Goal: Information Seeking & Learning: Learn about a topic

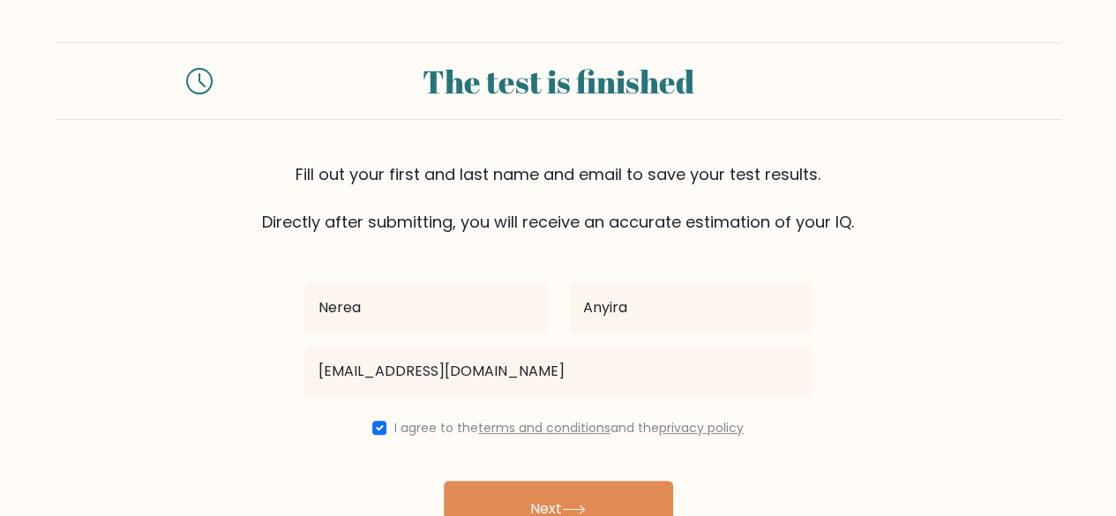
click at [433, 363] on input "[EMAIL_ADDRESS][DOMAIN_NAME]" at bounding box center [558, 371] width 508 height 49
click at [511, 374] on input "nanyira87@gmail.com" at bounding box center [558, 371] width 508 height 49
click at [960, 192] on div "Fill out your first and last name and email to save your test results. Directly…" at bounding box center [559, 197] width 1006 height 71
click at [1043, 358] on form "The test is finished Fill out your first and last name and email to save your t…" at bounding box center [558, 309] width 1116 height 535
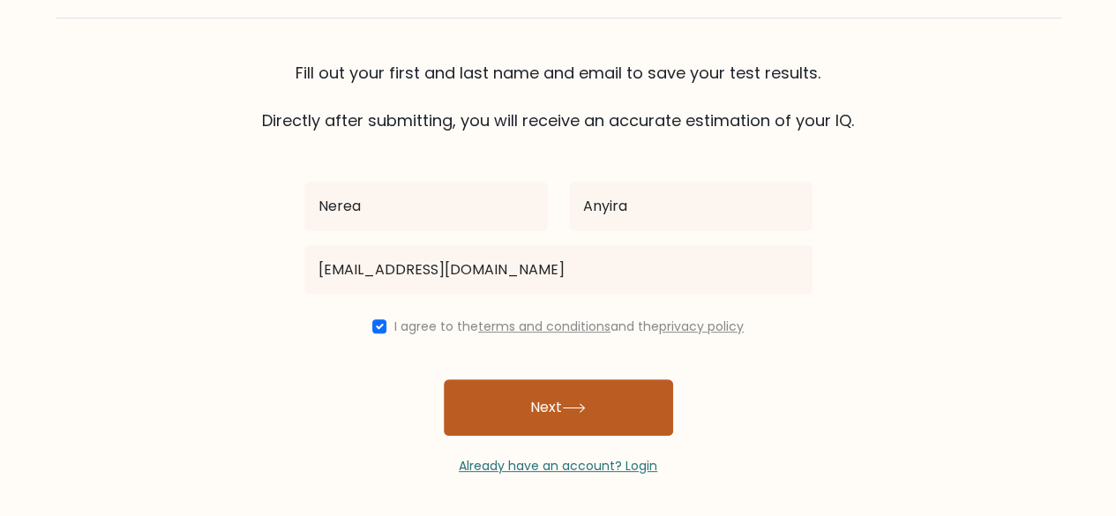
click at [583, 403] on icon at bounding box center [574, 408] width 24 height 10
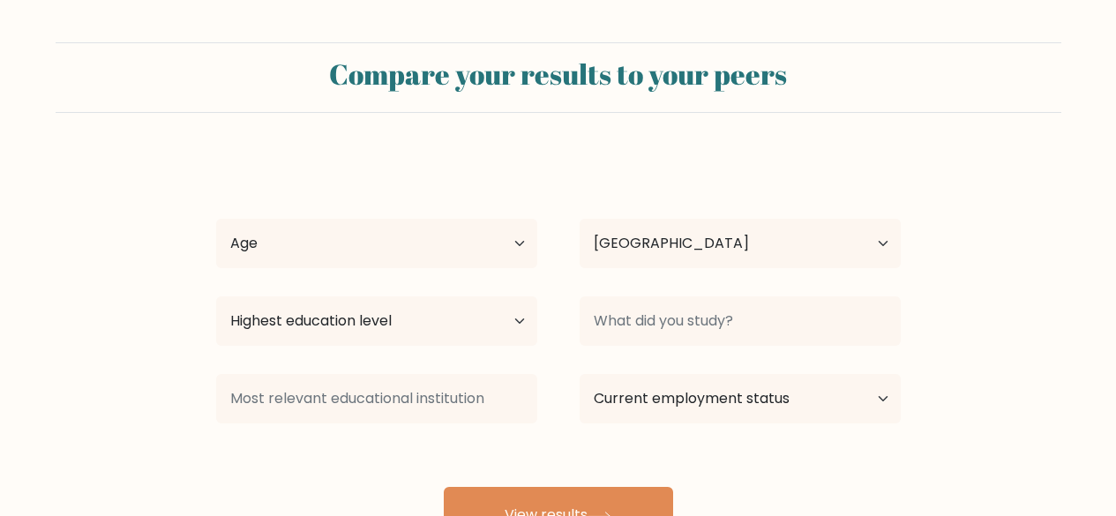
select select "KE"
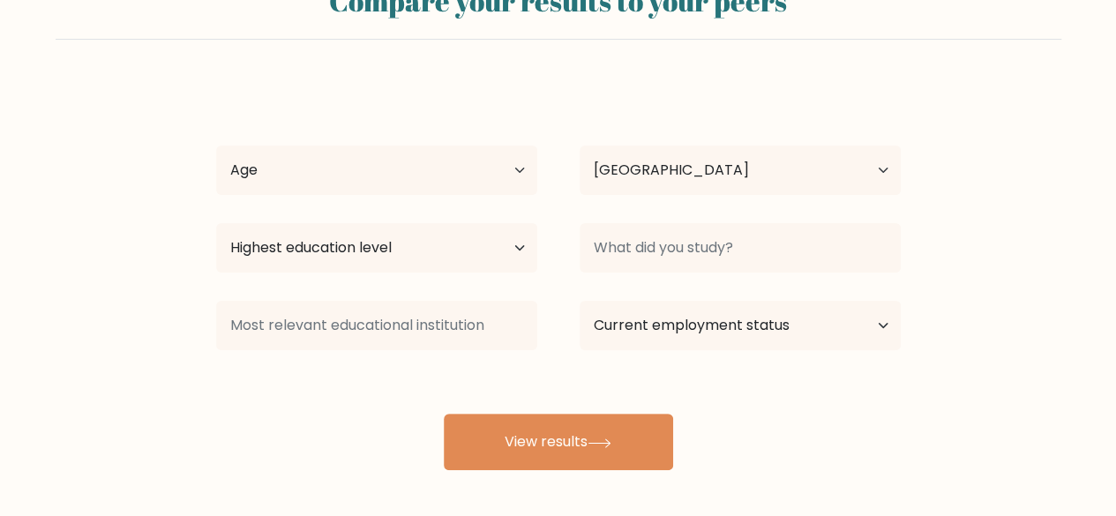
scroll to position [152, 0]
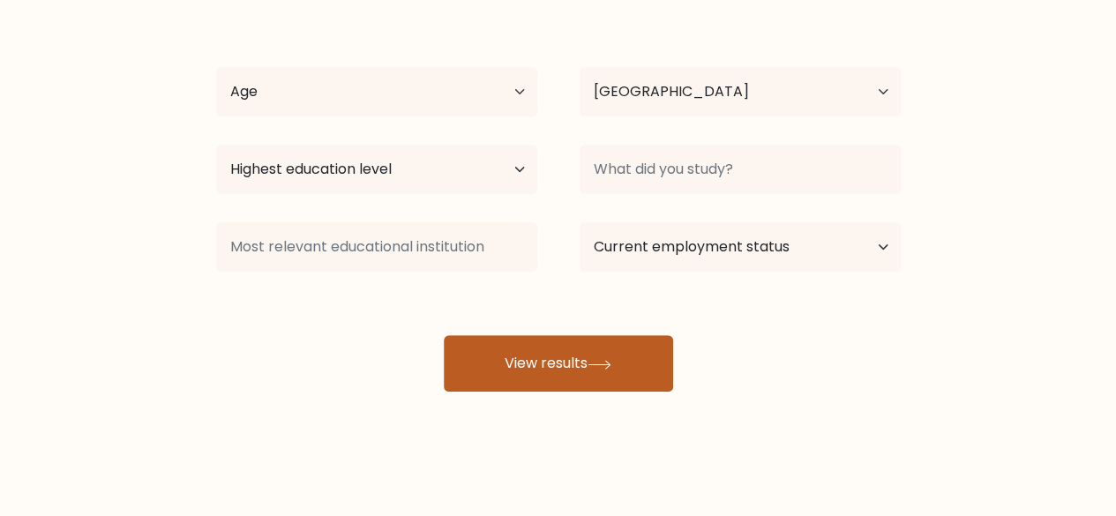
click at [582, 367] on button "View results" at bounding box center [558, 363] width 229 height 56
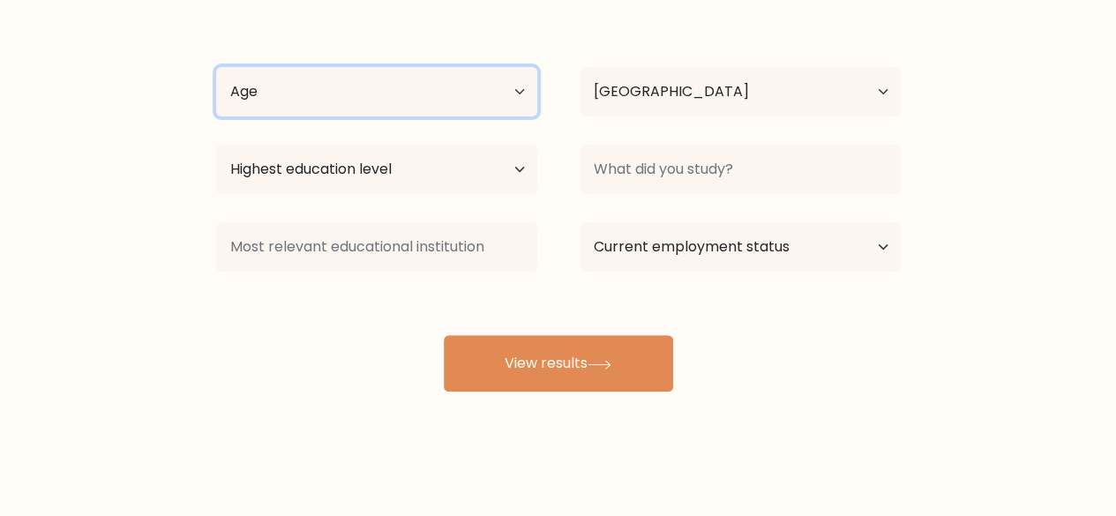
click at [534, 75] on select "Age Under 18 years old 18-24 years old 25-34 years old 35-44 years old 45-54 ye…" at bounding box center [376, 91] width 321 height 49
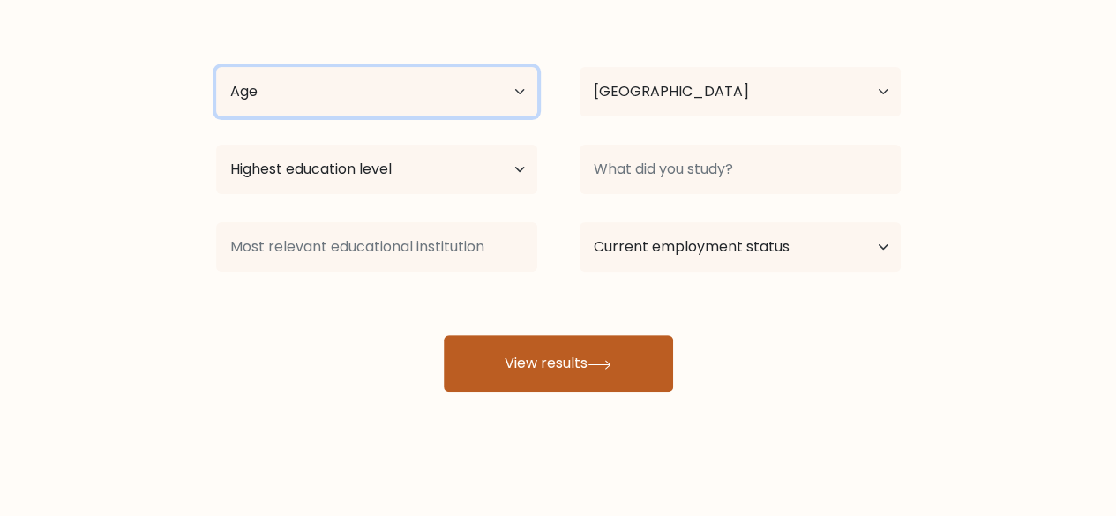
select select "35_44"
click at [216, 67] on select "Age Under 18 years old 18-24 years old 25-34 years old 35-44 years old 45-54 ye…" at bounding box center [376, 91] width 321 height 49
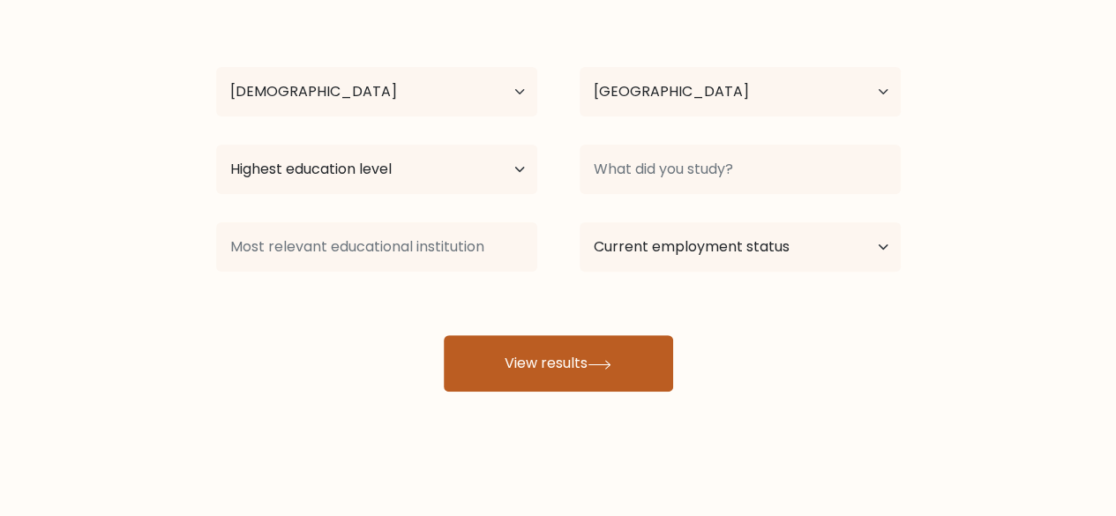
click at [568, 357] on button "View results" at bounding box center [558, 363] width 229 height 56
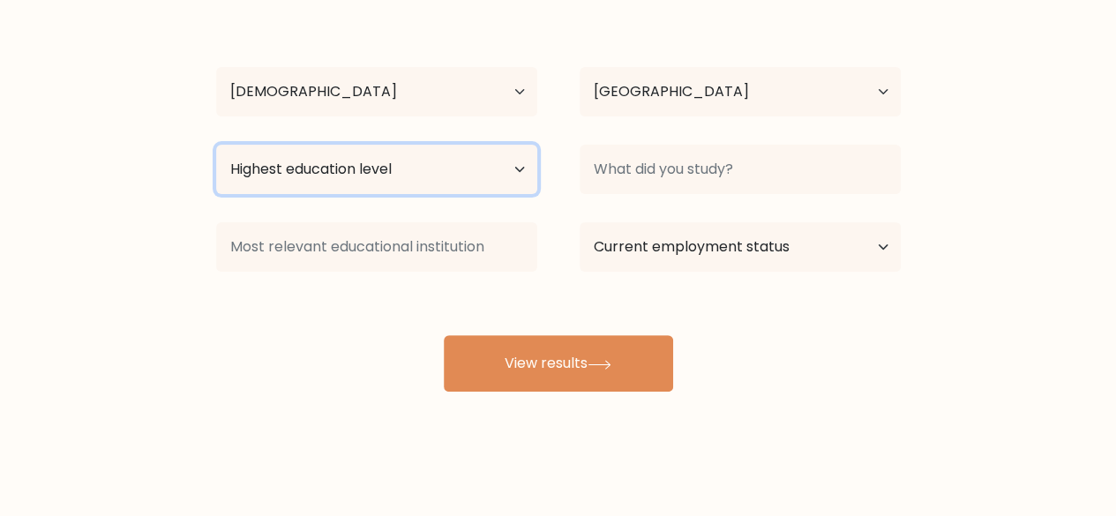
click at [520, 171] on select "Highest education level No schooling Primary Lower Secondary Upper Secondary Oc…" at bounding box center [376, 169] width 321 height 49
select select "upper_secondary"
click at [216, 145] on select "Highest education level No schooling Primary Lower Secondary Upper Secondary Oc…" at bounding box center [376, 169] width 321 height 49
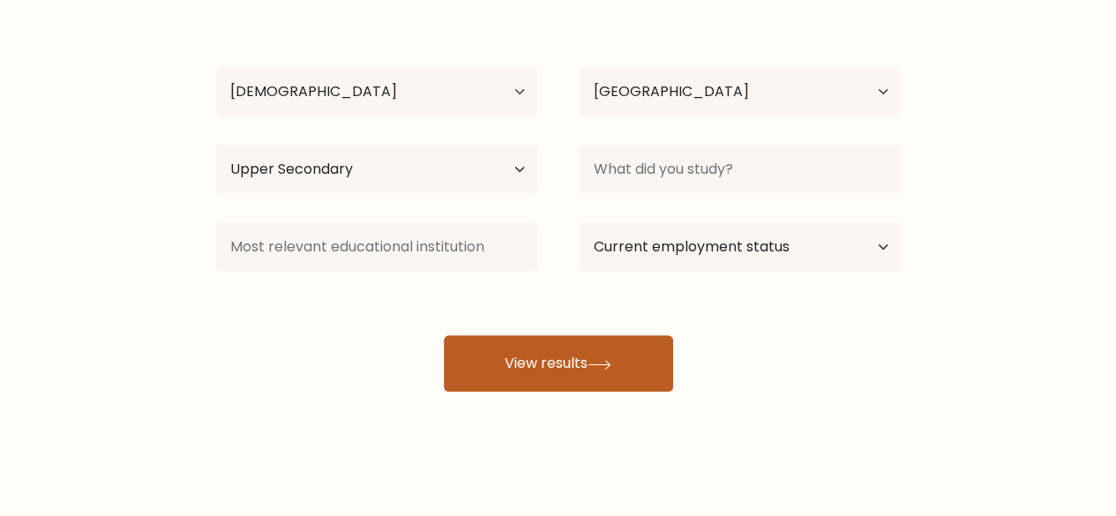
click at [609, 367] on icon at bounding box center [600, 365] width 24 height 10
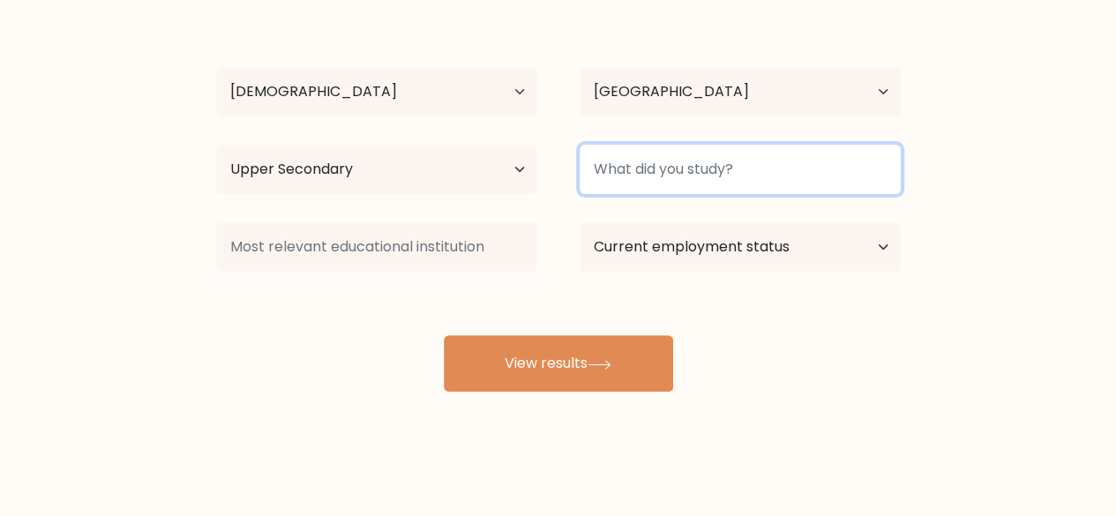
click at [682, 162] on input at bounding box center [740, 169] width 321 height 49
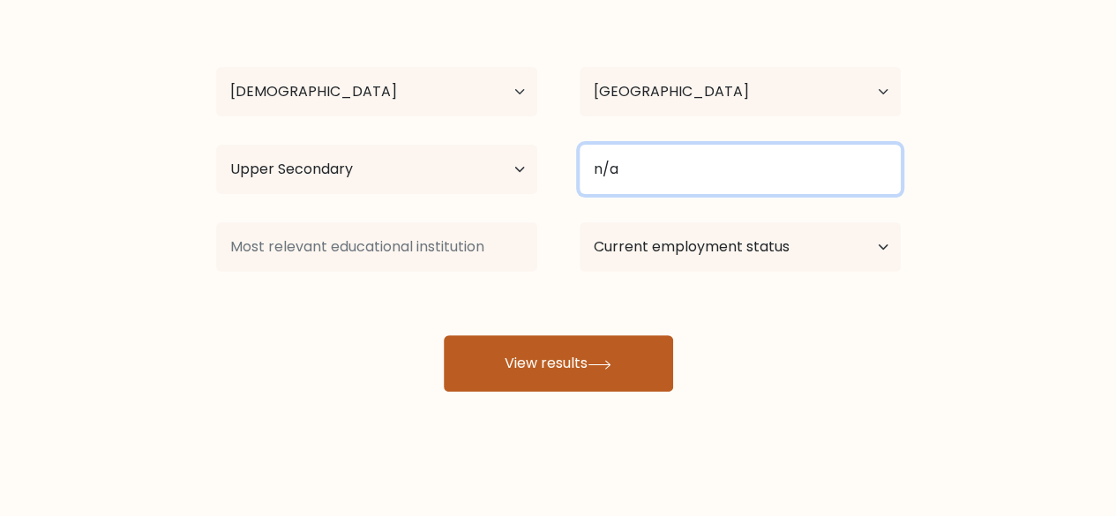
type input "n/a"
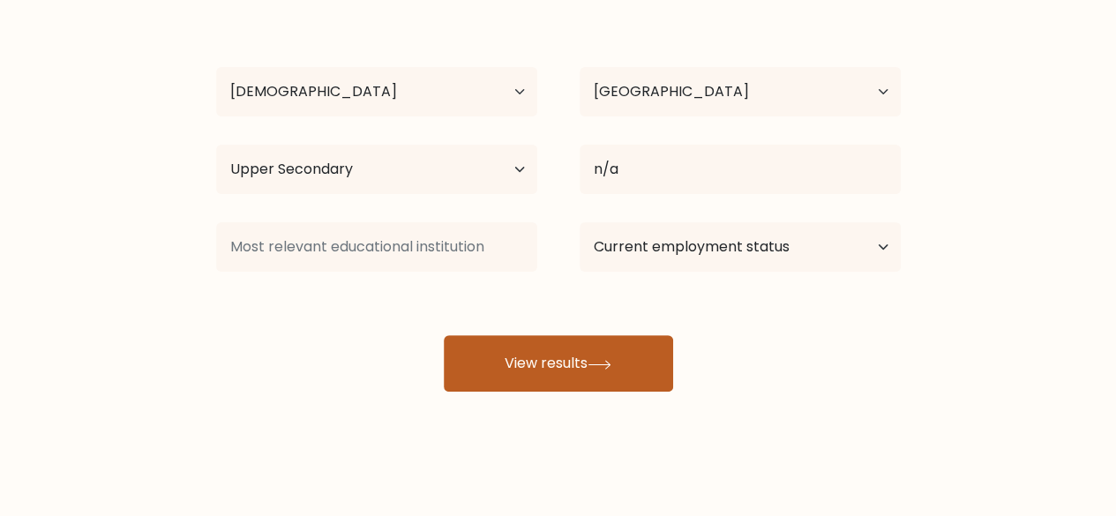
click at [586, 352] on button "View results" at bounding box center [558, 363] width 229 height 56
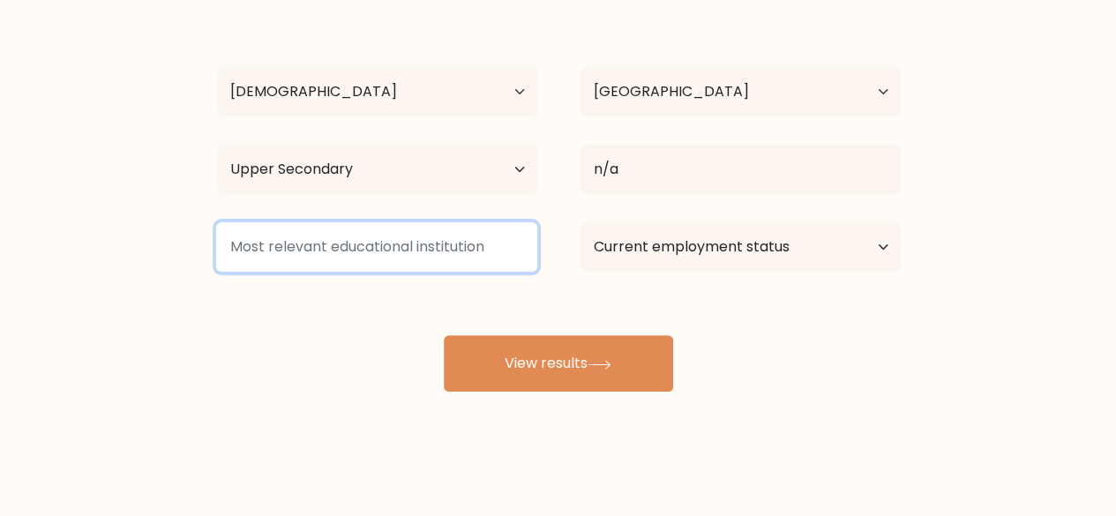
click at [420, 253] on input at bounding box center [376, 246] width 321 height 49
type input "c"
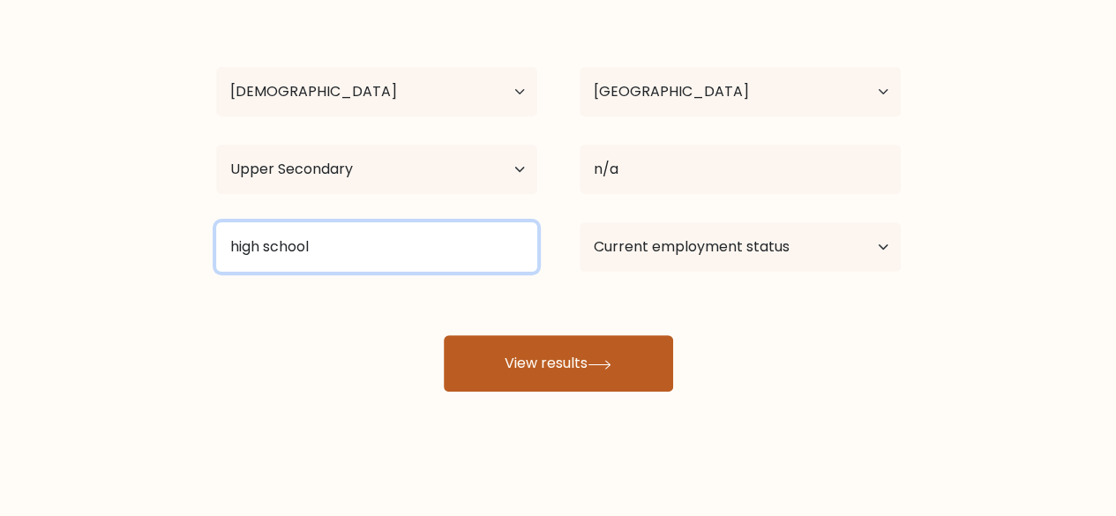
type input "high school"
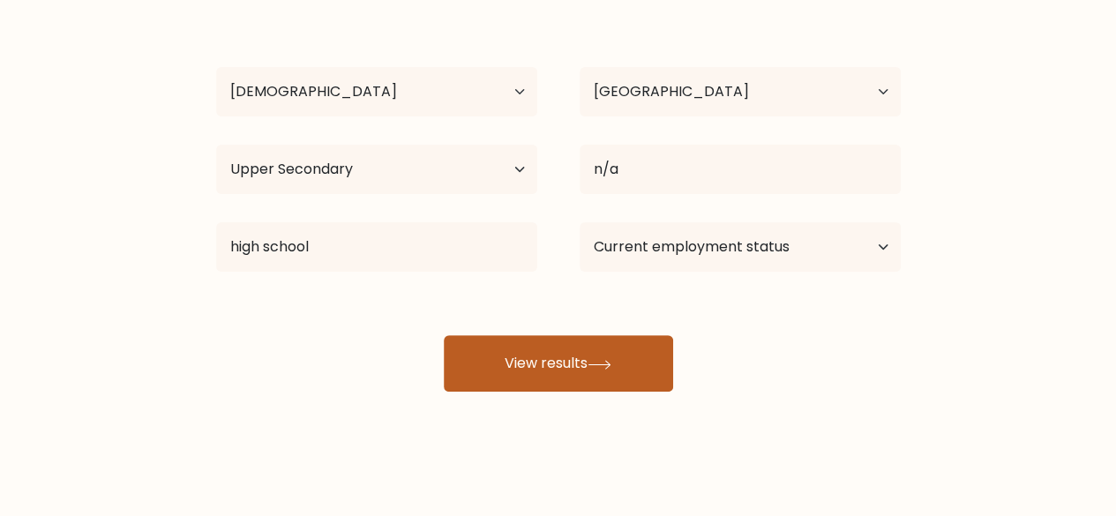
click at [531, 357] on button "View results" at bounding box center [558, 363] width 229 height 56
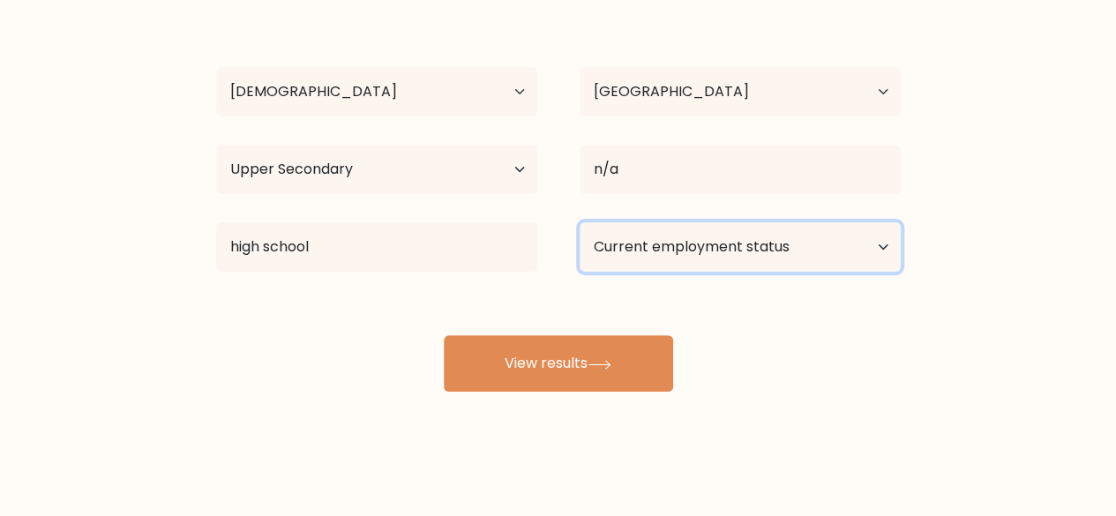
click at [741, 251] on select "Current employment status Employed Student Retired Other / prefer not to answer" at bounding box center [740, 246] width 321 height 49
select select "other"
click at [580, 222] on select "Current employment status Employed Student Retired Other / prefer not to answer" at bounding box center [740, 246] width 321 height 49
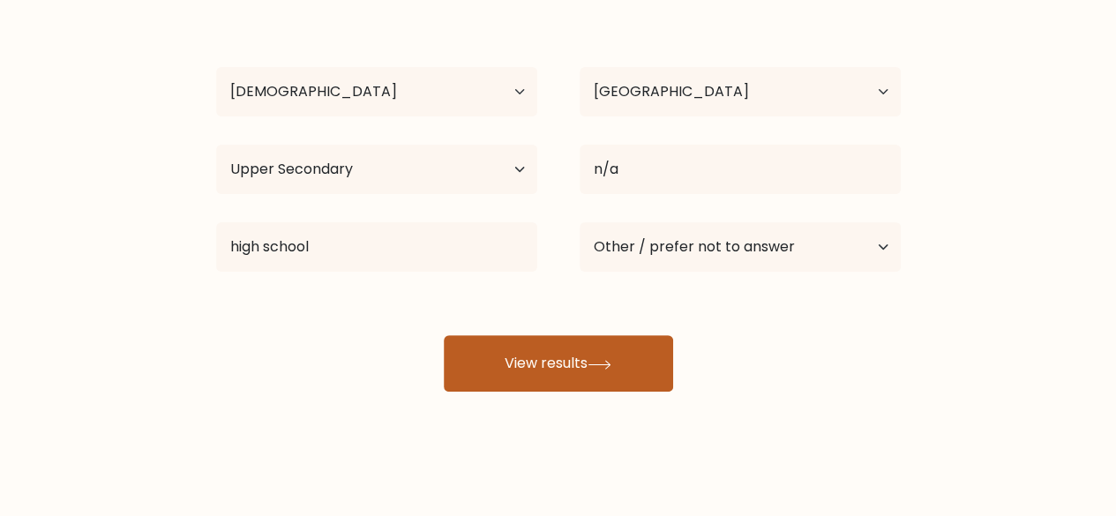
click at [580, 354] on button "View results" at bounding box center [558, 363] width 229 height 56
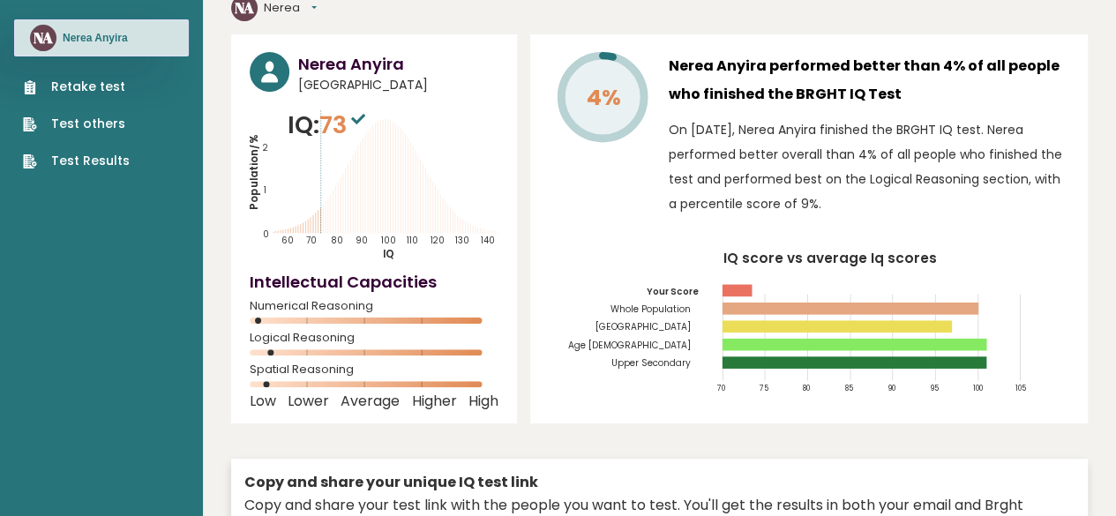
scroll to position [77, 0]
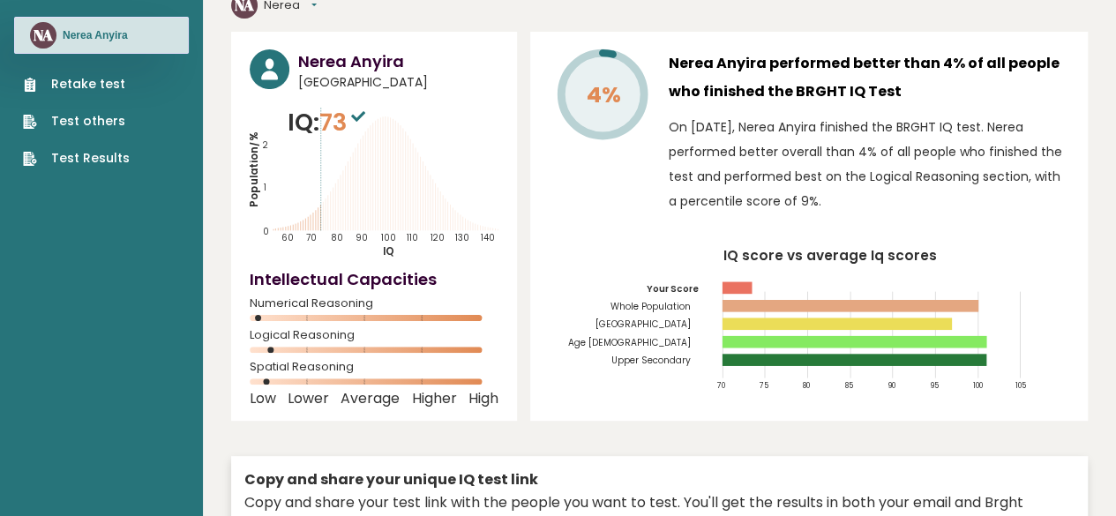
click at [101, 163] on link "Test Results" at bounding box center [76, 158] width 107 height 19
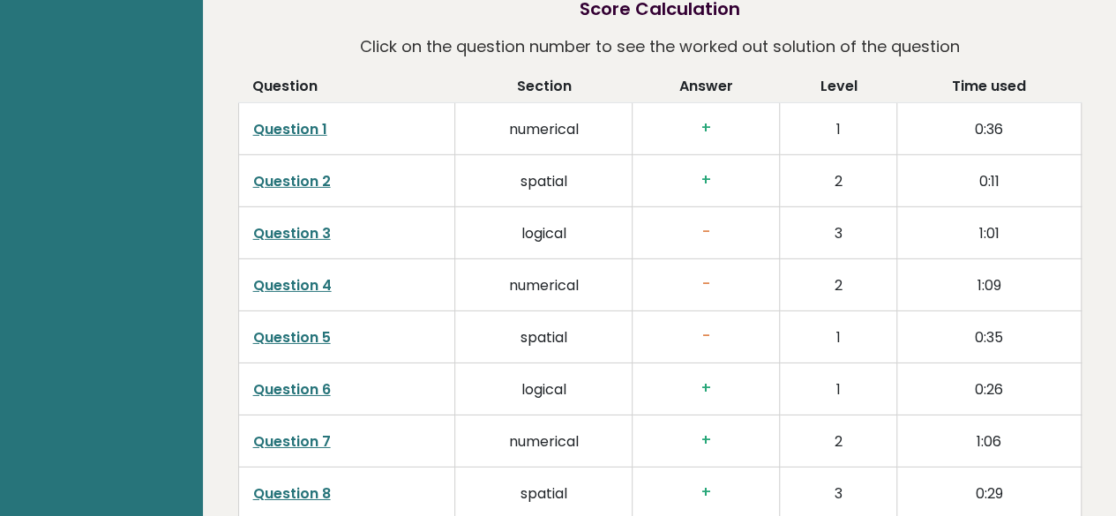
scroll to position [2716, 0]
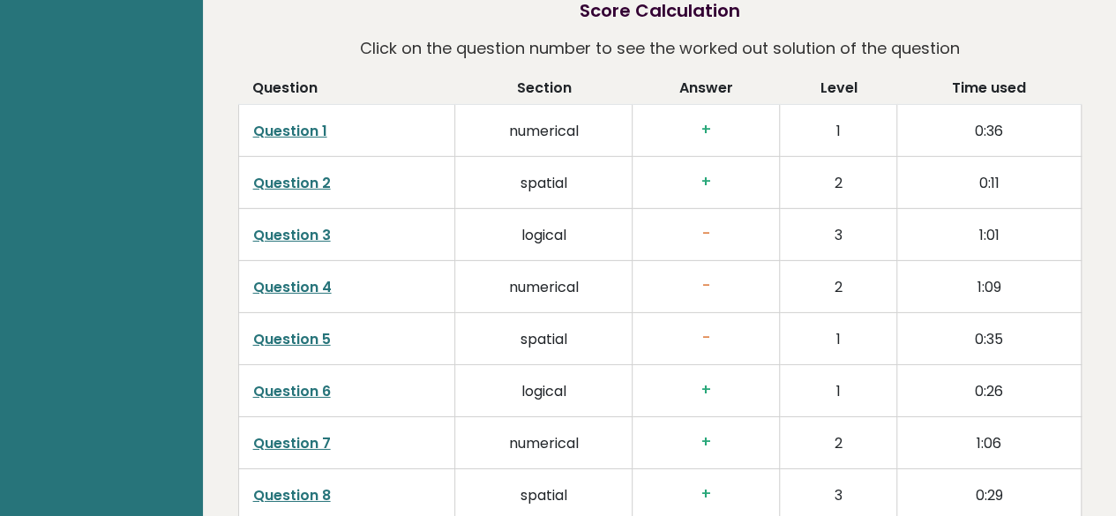
click at [295, 277] on link "Question 4" at bounding box center [292, 287] width 79 height 20
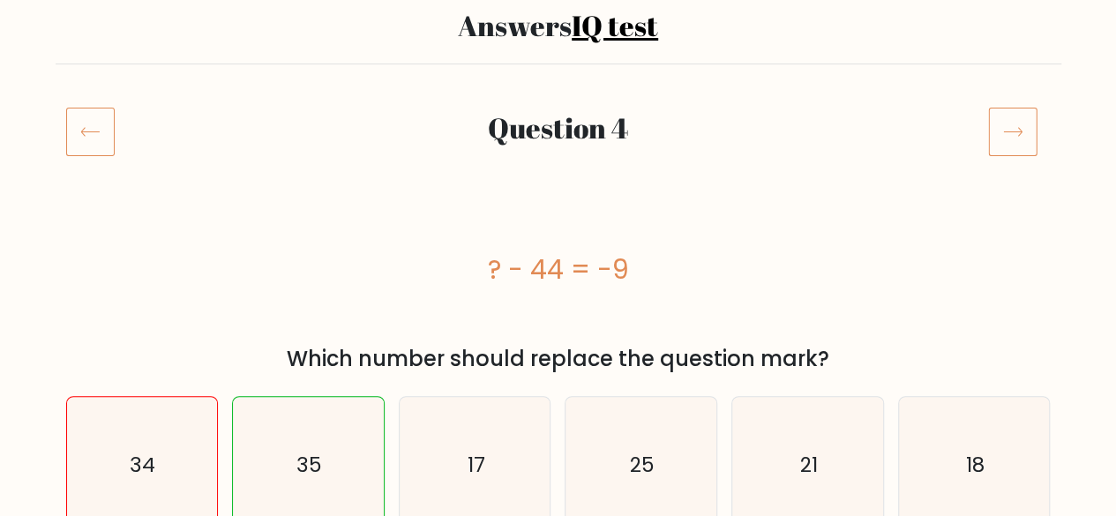
scroll to position [138, 0]
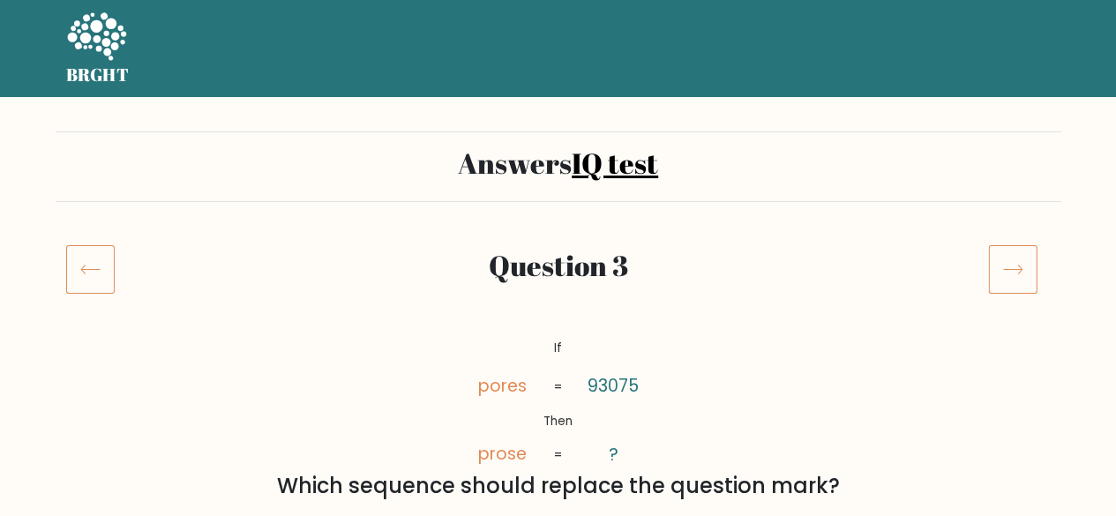
click at [1020, 265] on icon at bounding box center [1012, 268] width 49 height 49
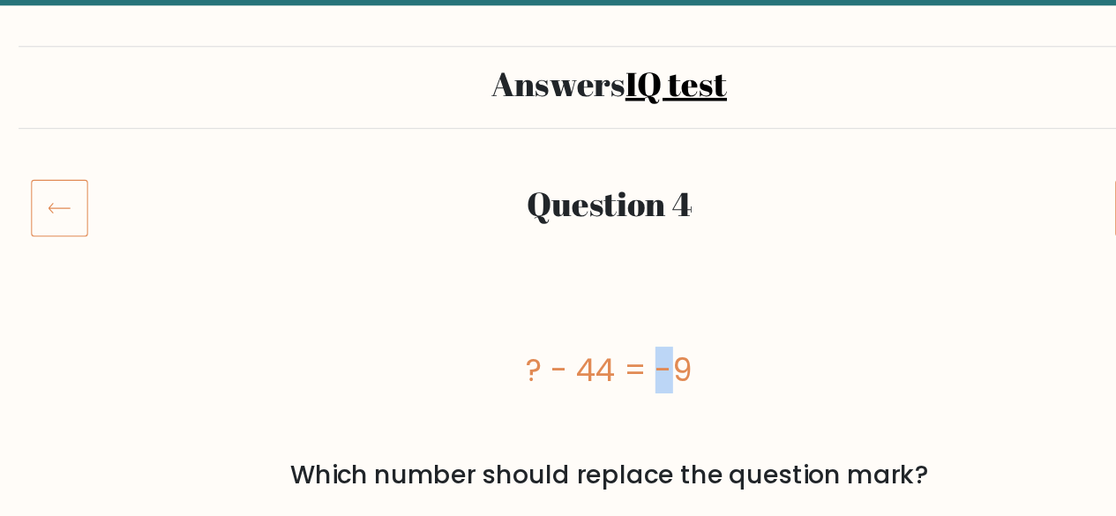
scroll to position [26, 0]
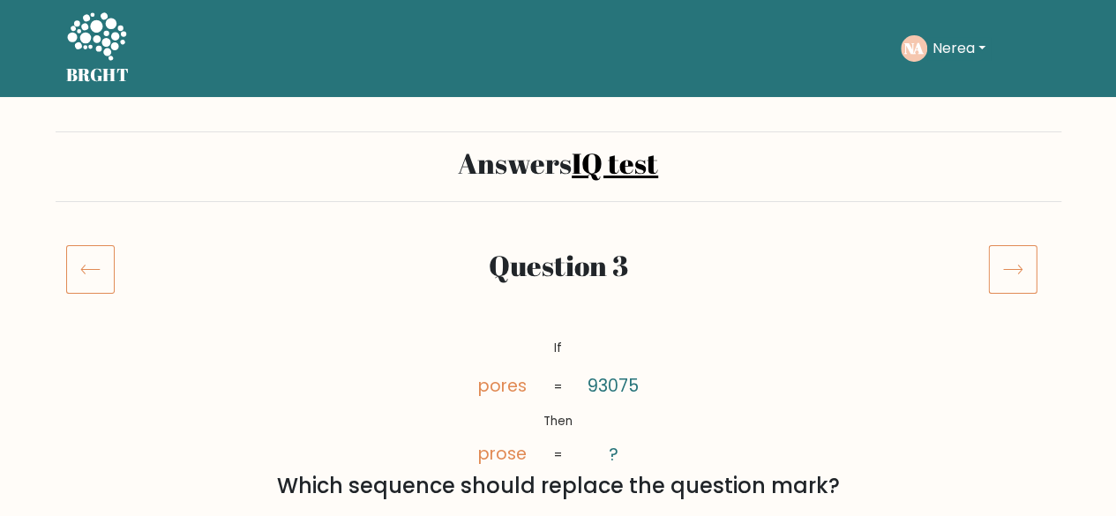
click at [1002, 273] on icon at bounding box center [1012, 268] width 49 height 49
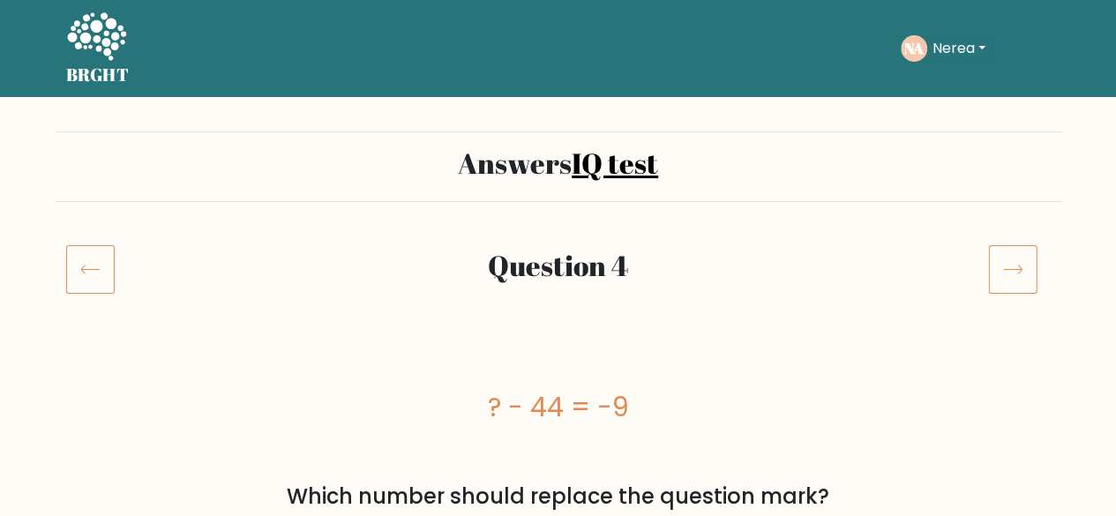
click at [1015, 279] on icon at bounding box center [1012, 268] width 49 height 49
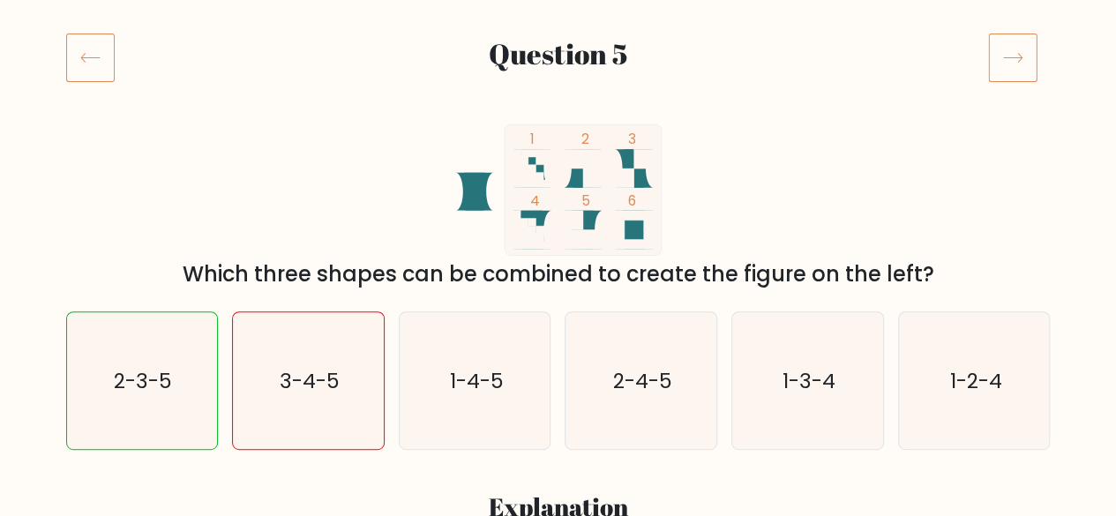
scroll to position [227, 0]
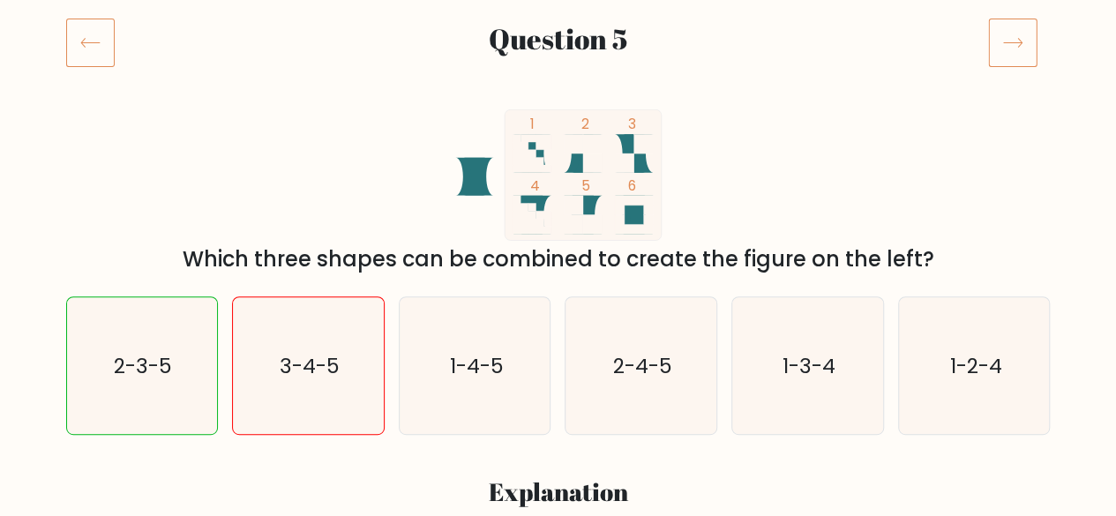
click at [1015, 35] on icon at bounding box center [1012, 42] width 49 height 49
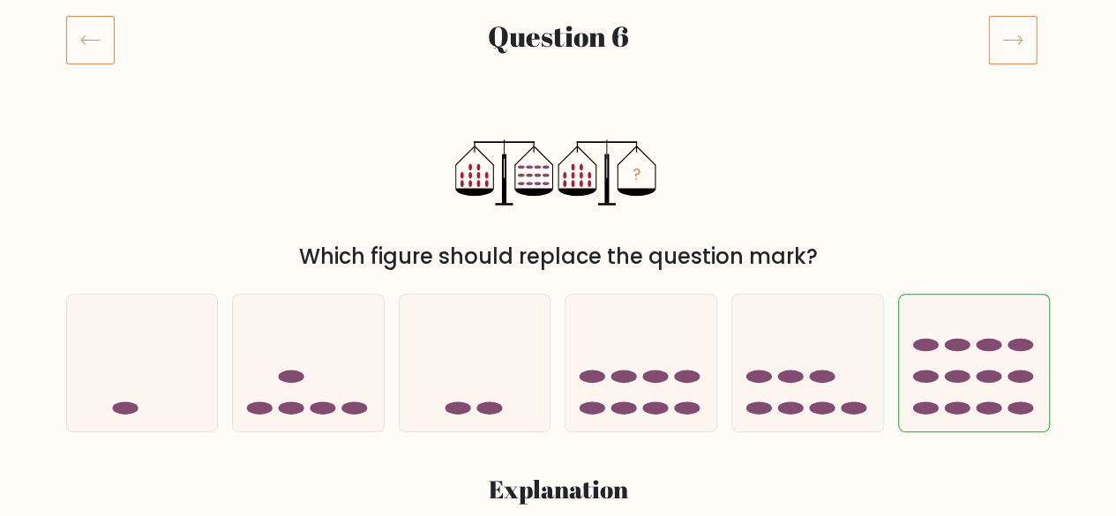
scroll to position [226, 0]
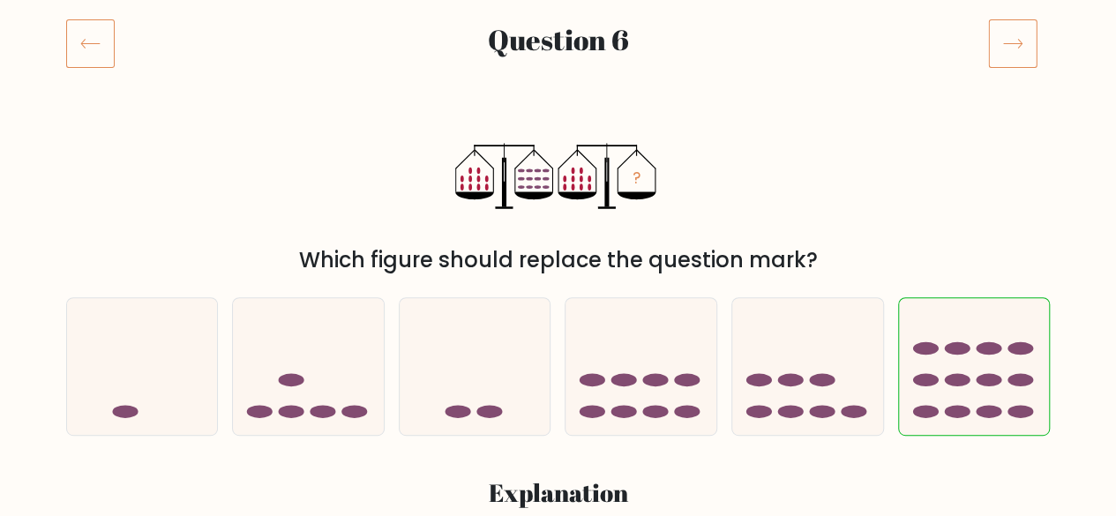
click at [1011, 41] on icon at bounding box center [1012, 43] width 49 height 49
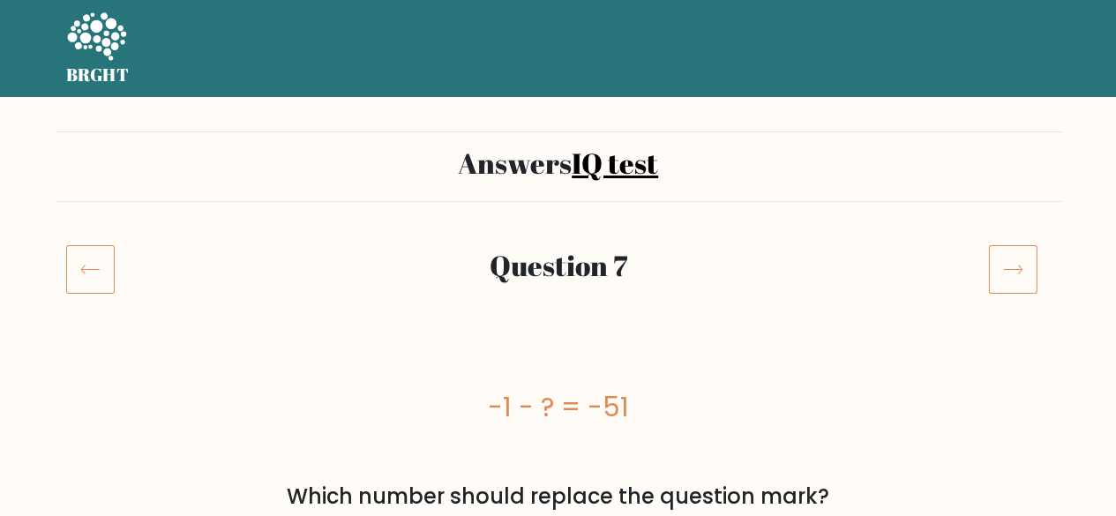
click at [992, 277] on icon at bounding box center [1012, 268] width 49 height 49
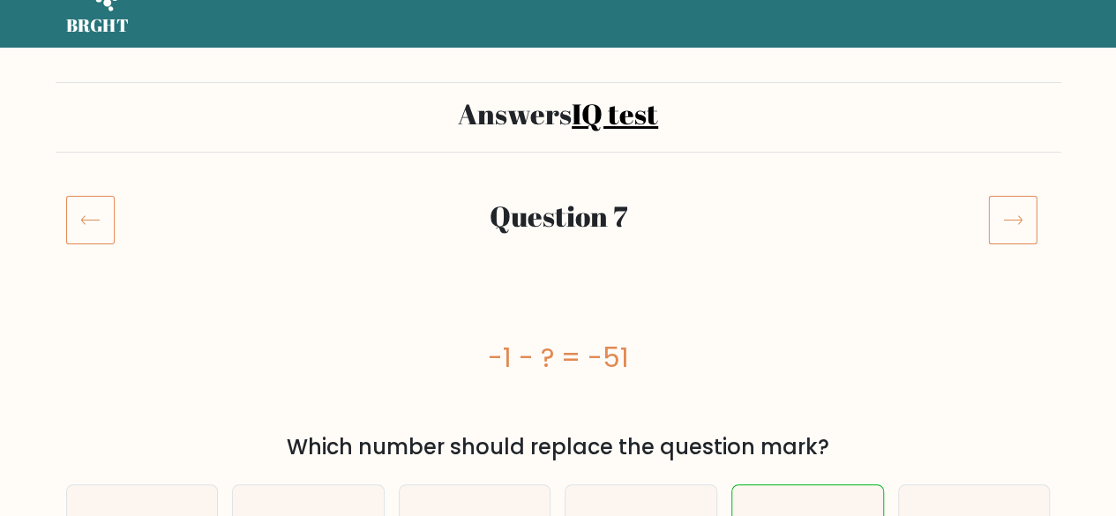
scroll to position [61, 0]
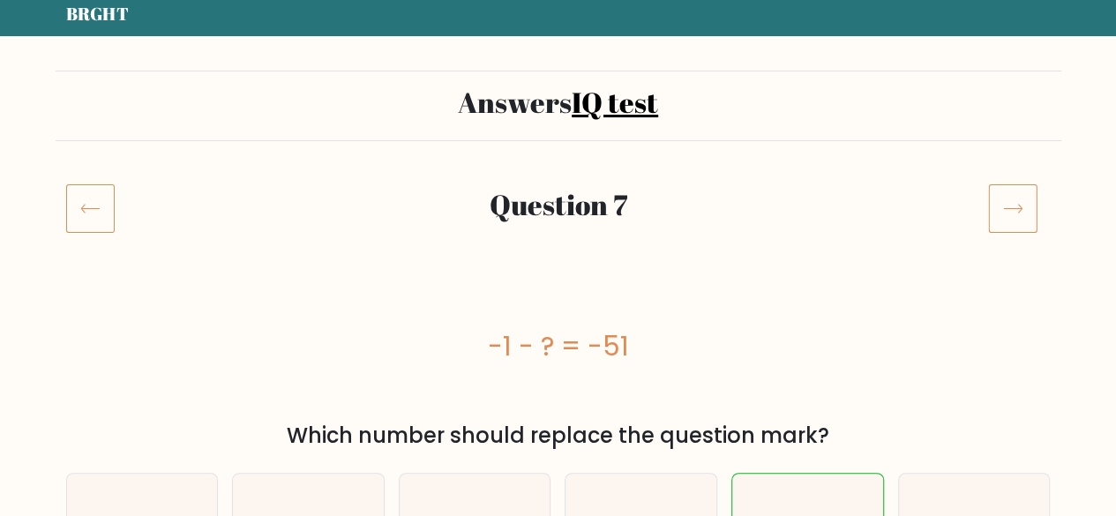
click at [1018, 214] on icon at bounding box center [1012, 207] width 49 height 49
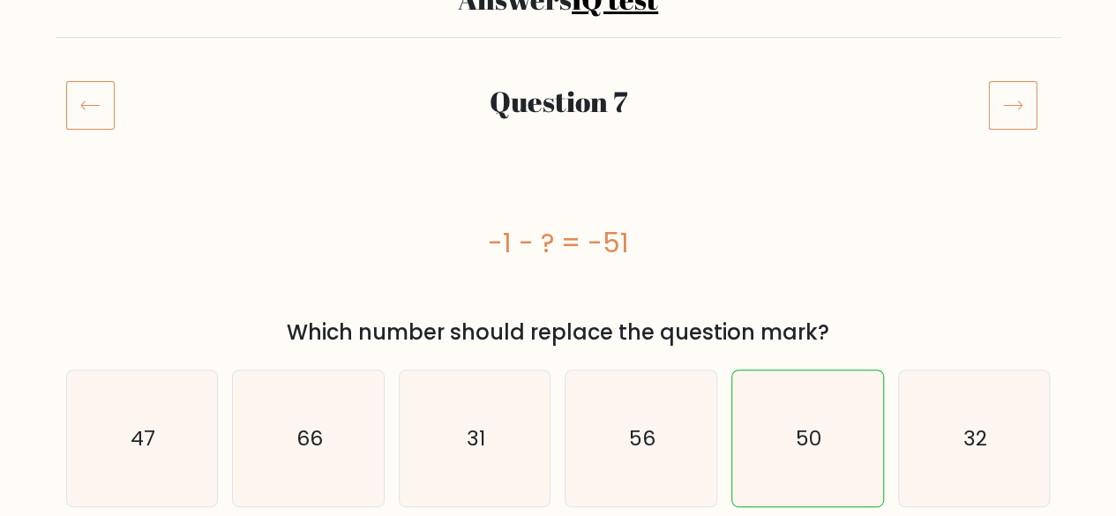
scroll to position [161, 0]
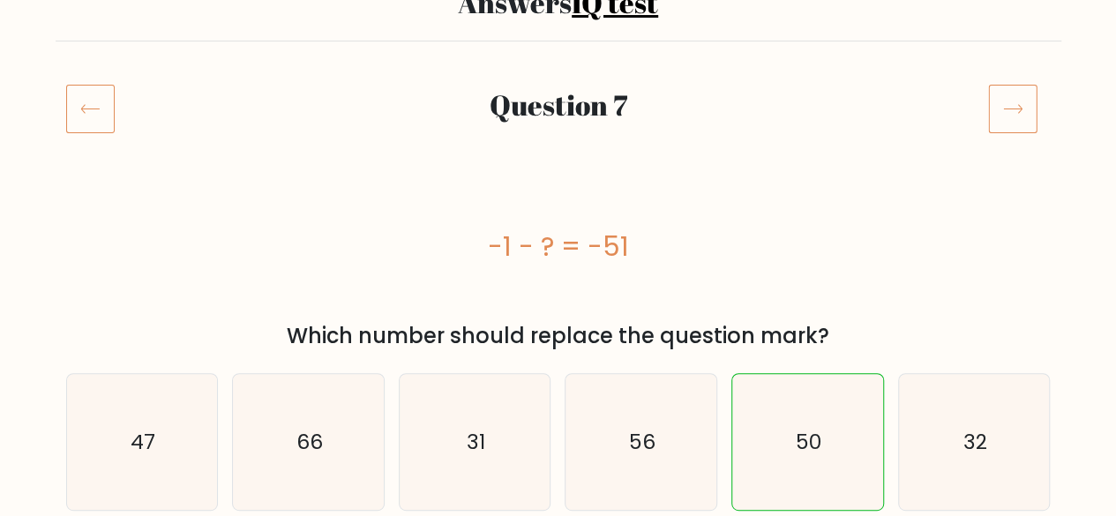
click at [999, 117] on icon at bounding box center [1012, 108] width 49 height 49
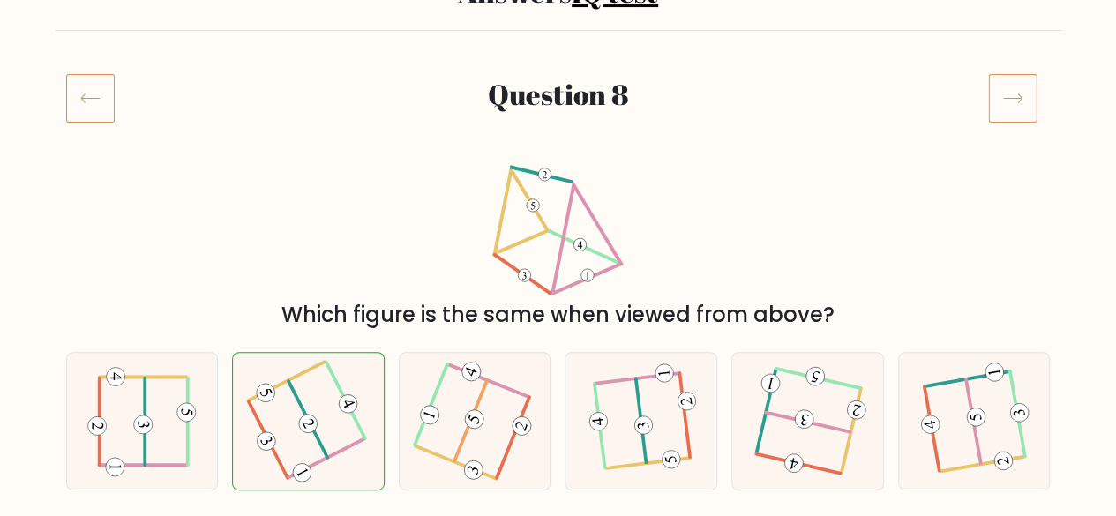
scroll to position [169, 0]
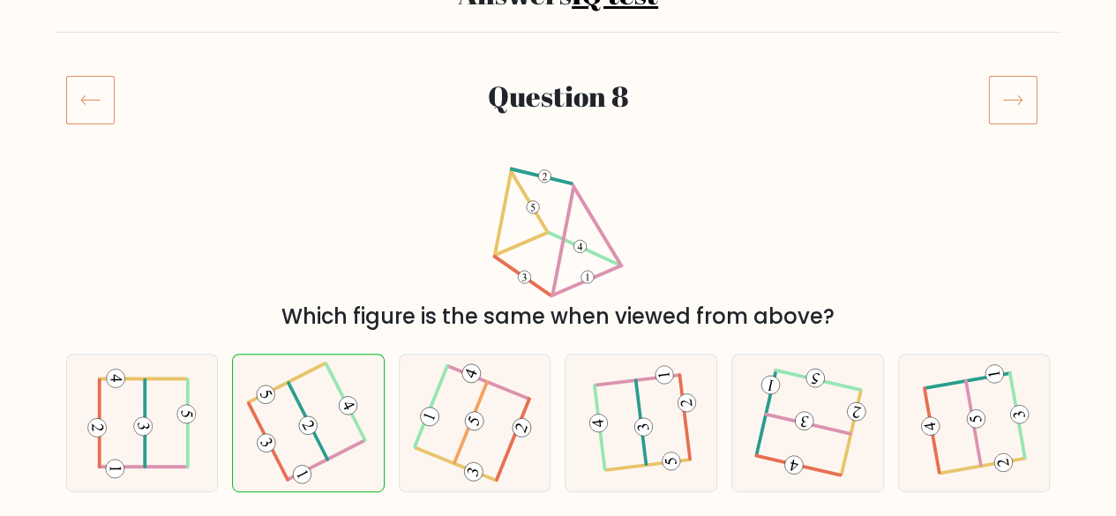
click at [1009, 111] on icon at bounding box center [1012, 99] width 49 height 49
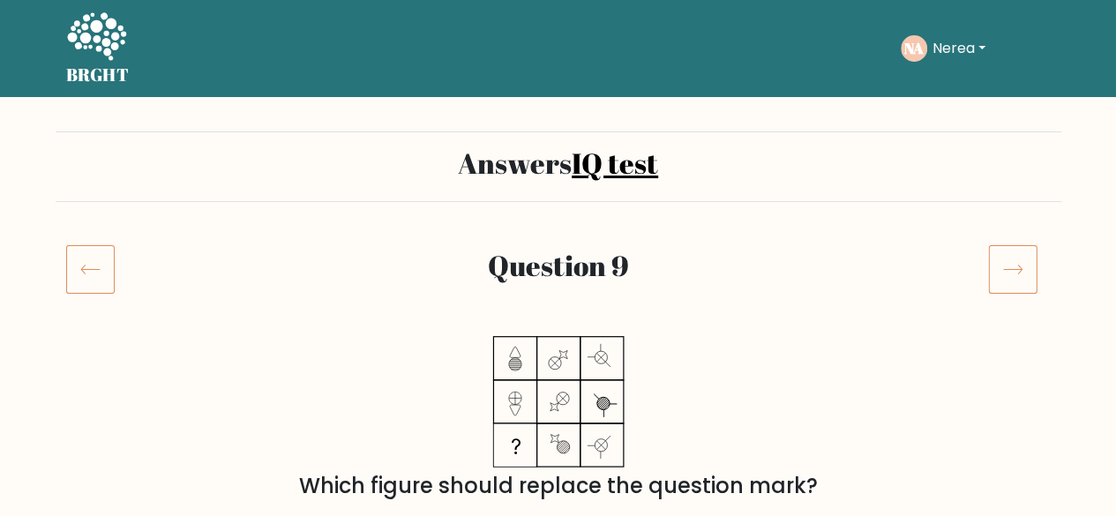
click at [1004, 269] on icon at bounding box center [1012, 270] width 19 height 9
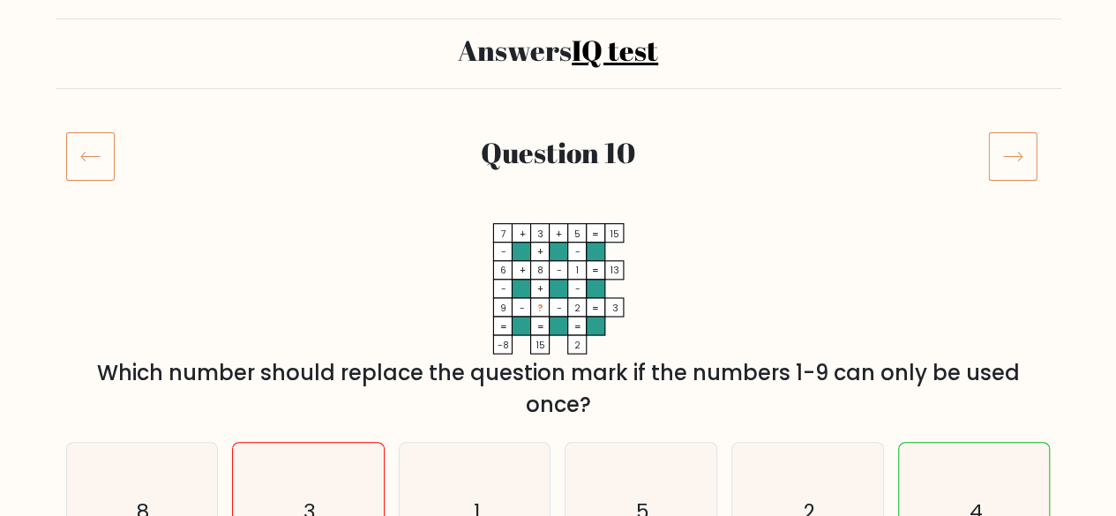
scroll to position [111, 0]
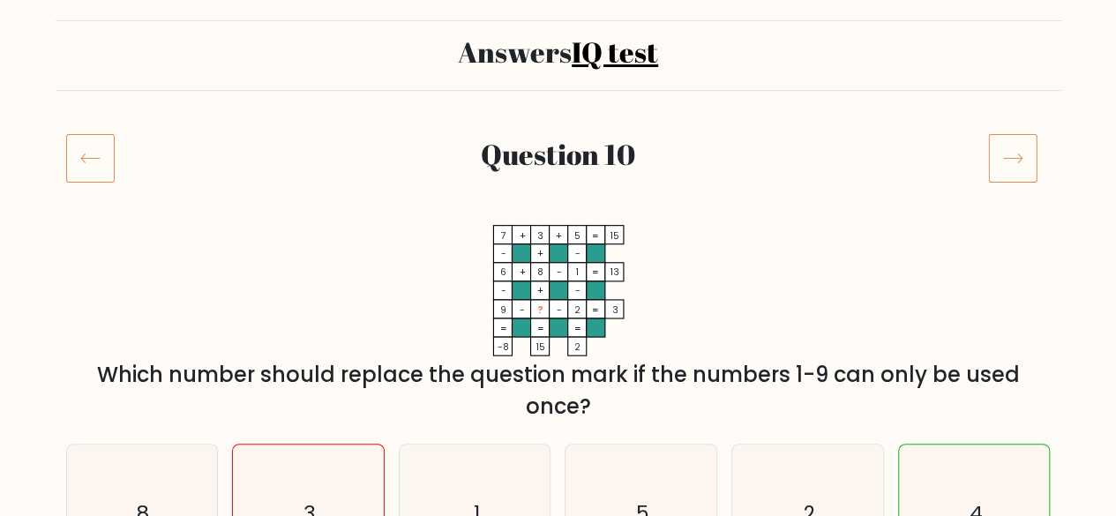
click at [1011, 165] on icon at bounding box center [1012, 157] width 49 height 49
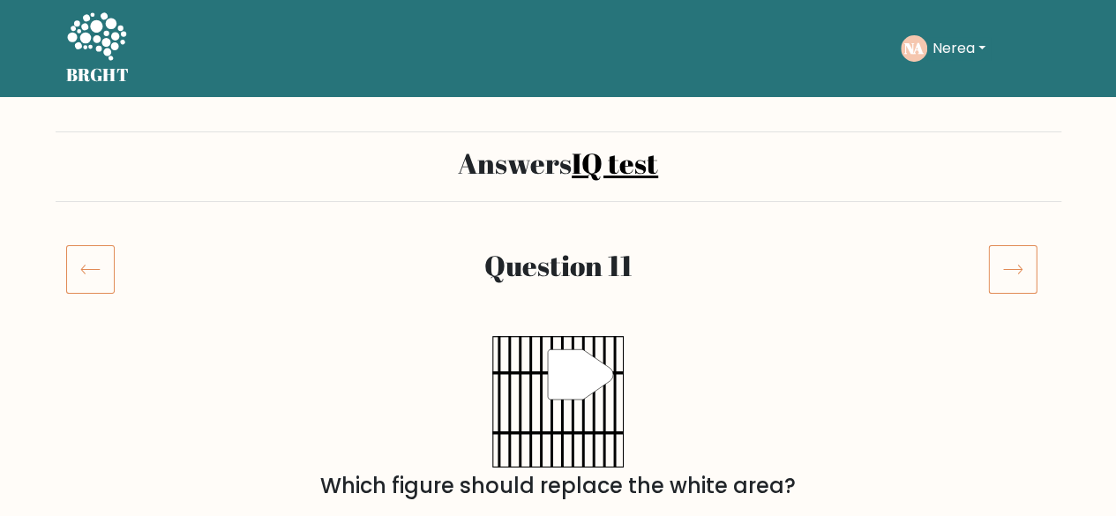
click at [1014, 266] on icon at bounding box center [1012, 268] width 49 height 49
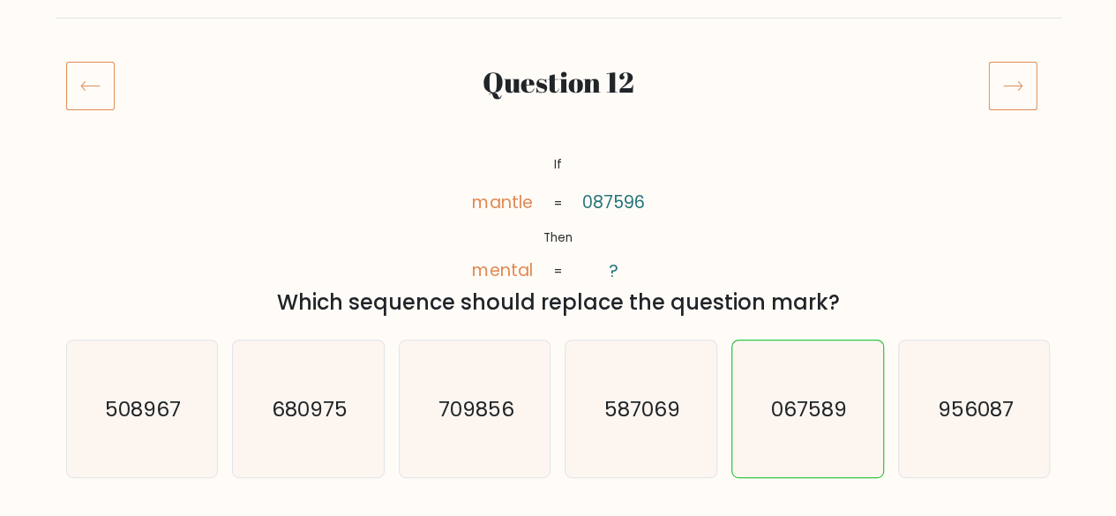
scroll to position [184, 0]
click at [995, 86] on icon at bounding box center [1012, 84] width 49 height 49
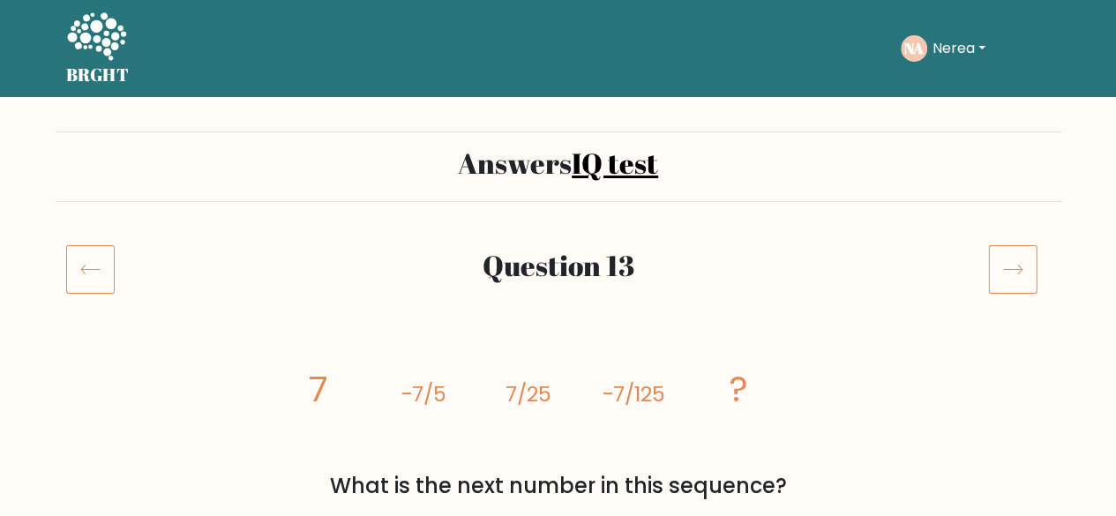
click at [1009, 278] on icon at bounding box center [1012, 268] width 49 height 49
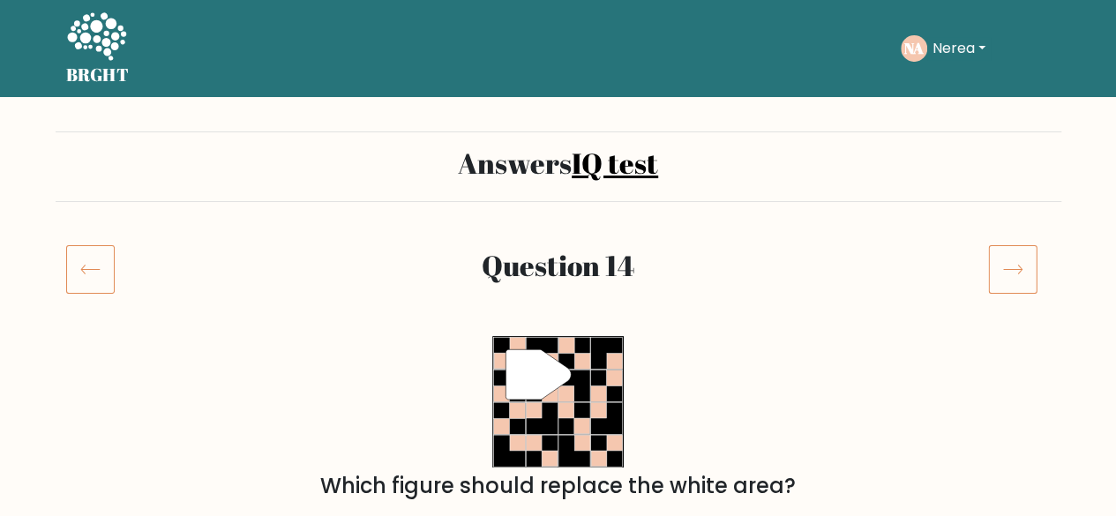
click at [1015, 271] on icon at bounding box center [1012, 268] width 49 height 49
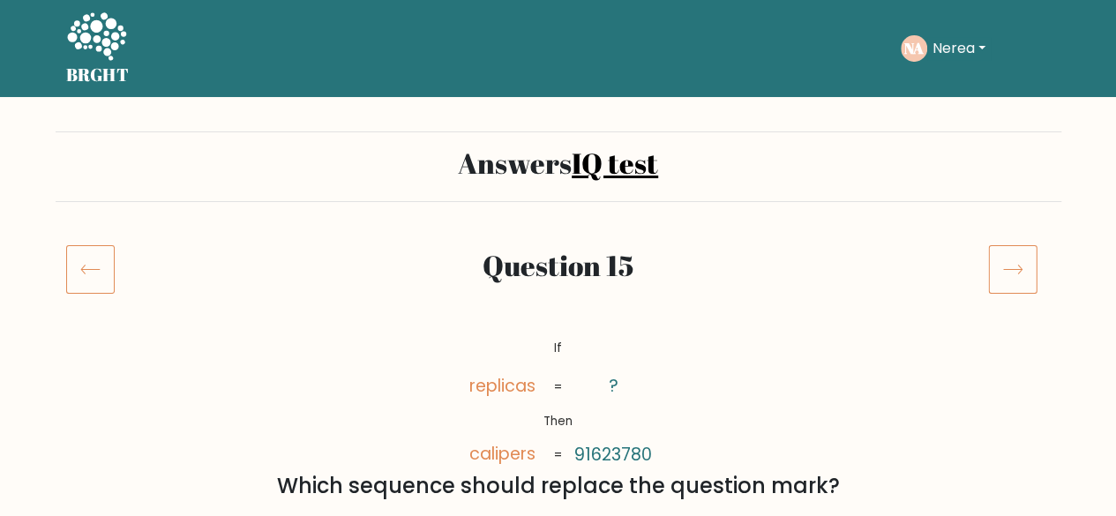
click at [1008, 273] on icon at bounding box center [1012, 268] width 49 height 49
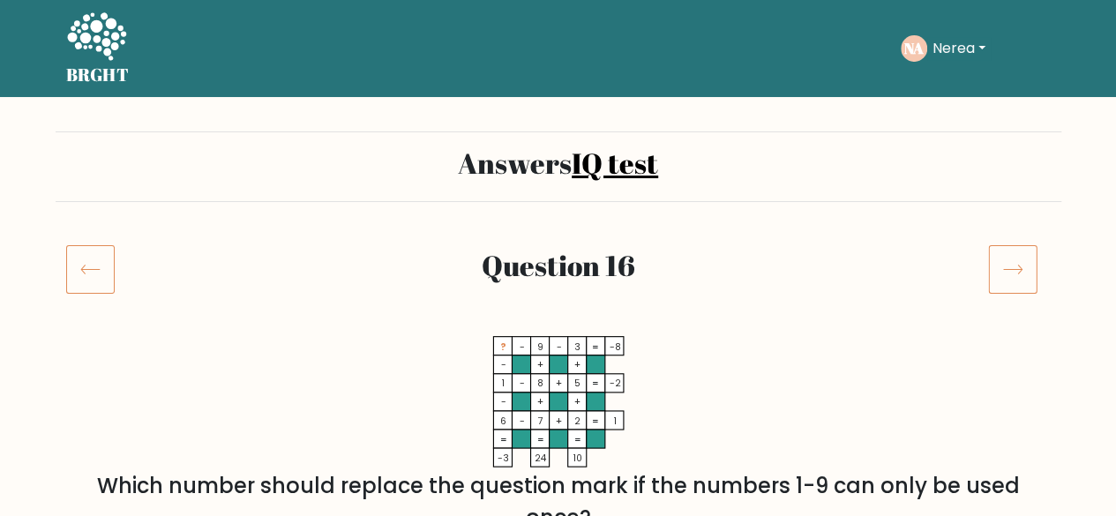
click at [988, 274] on icon at bounding box center [1012, 268] width 49 height 49
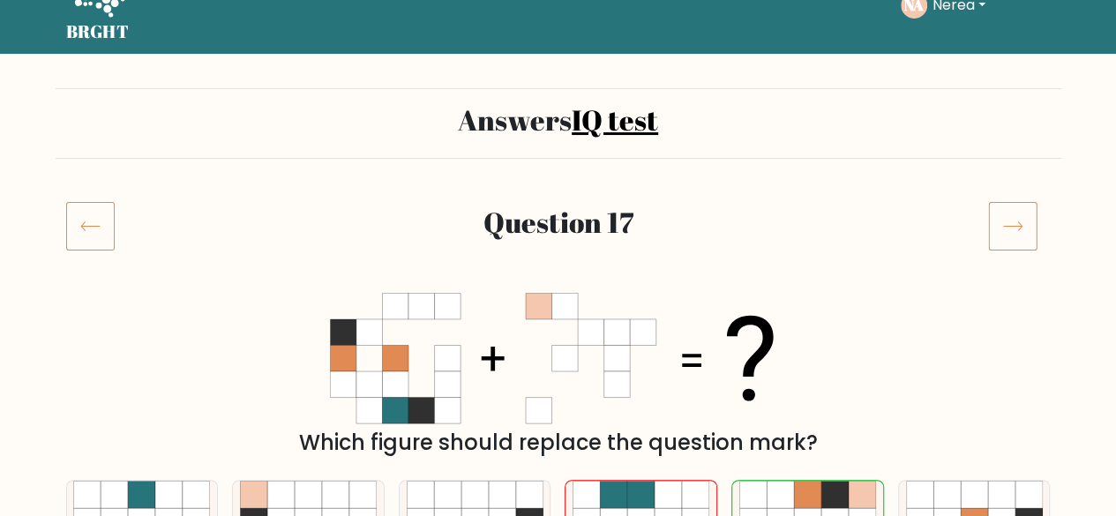
scroll to position [39, 0]
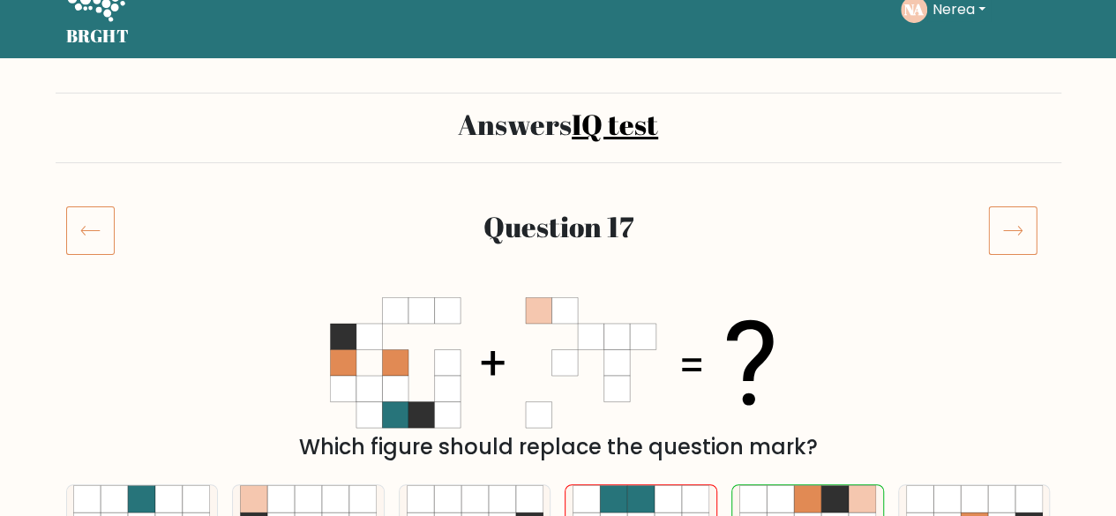
click at [1009, 224] on icon at bounding box center [1012, 230] width 49 height 49
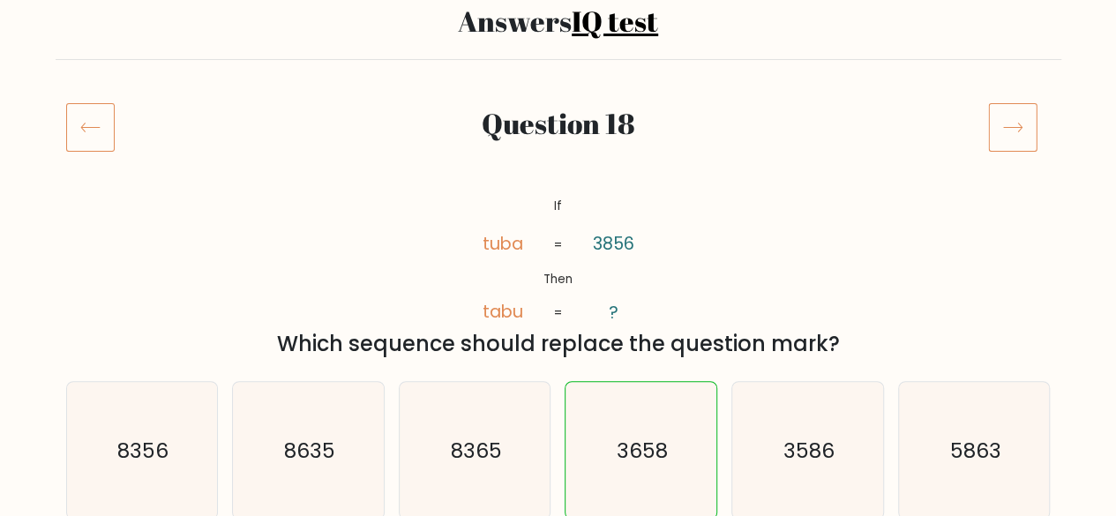
scroll to position [26, 0]
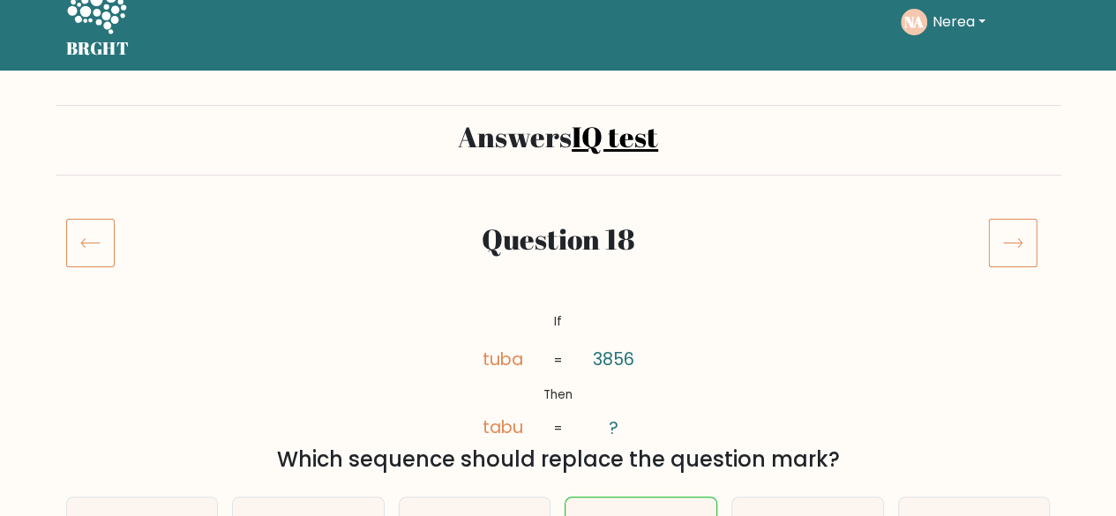
click at [1029, 243] on icon at bounding box center [1012, 242] width 49 height 49
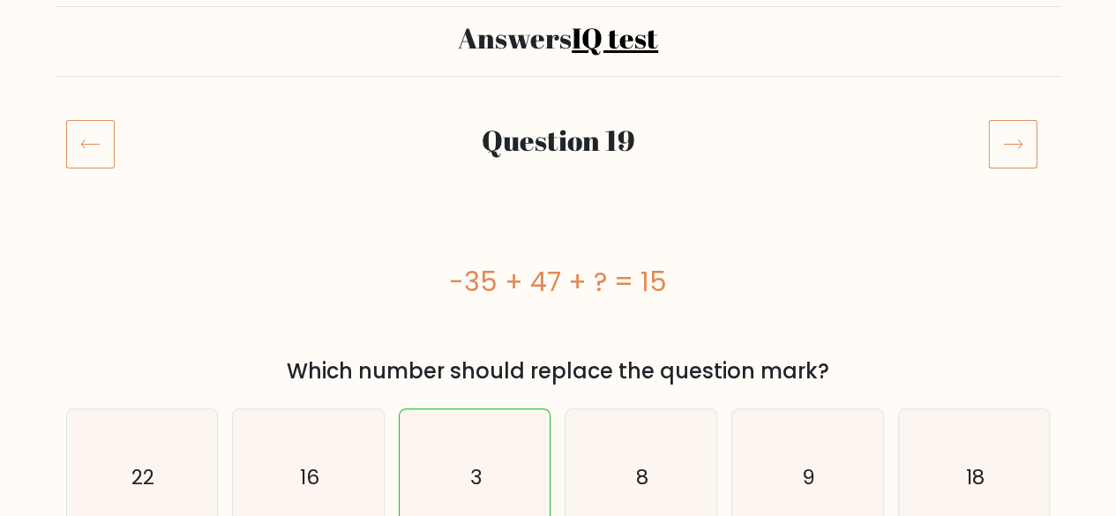
scroll to position [124, 0]
click at [1009, 149] on icon at bounding box center [1012, 144] width 49 height 49
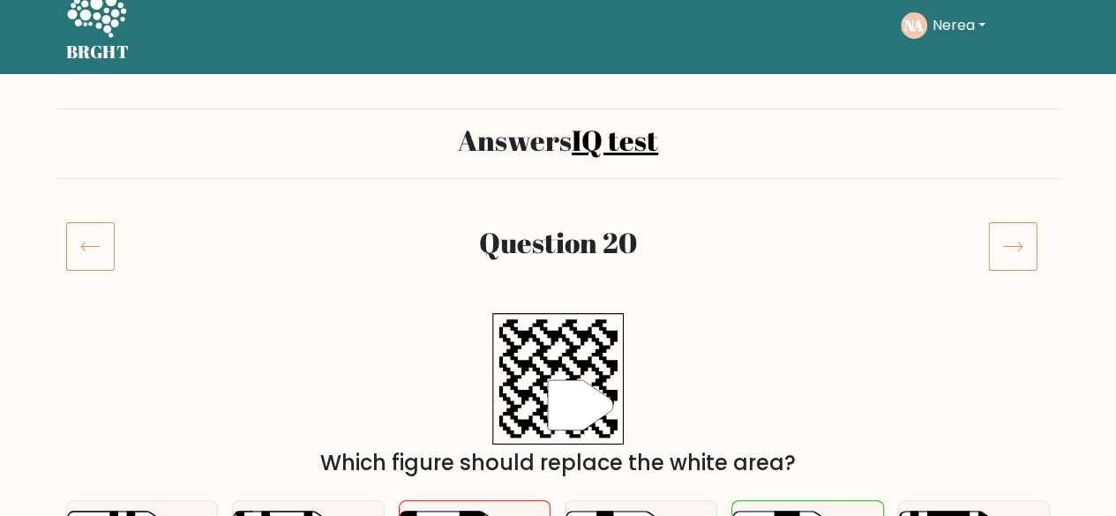
scroll to position [19, 0]
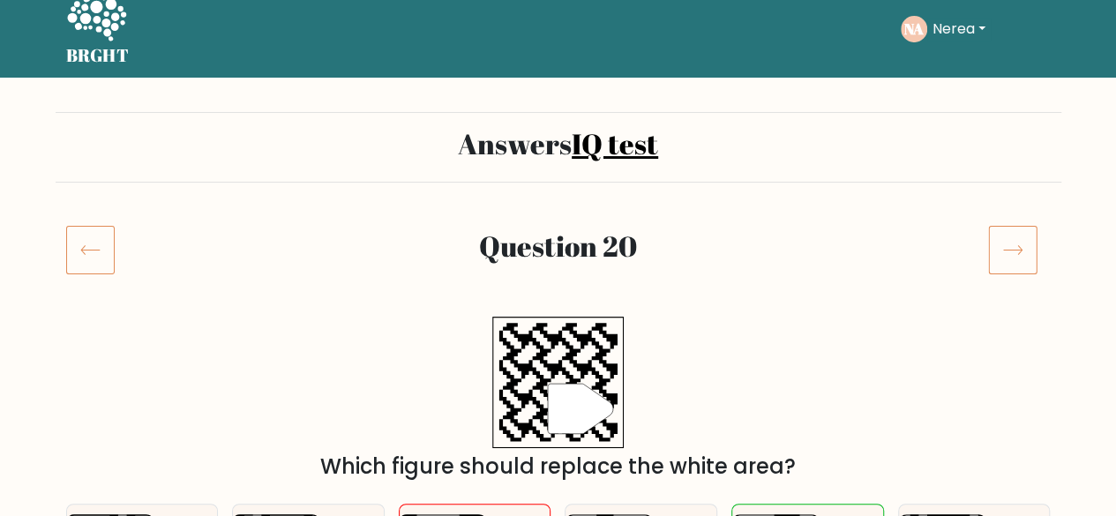
click at [1022, 253] on icon at bounding box center [1012, 249] width 49 height 49
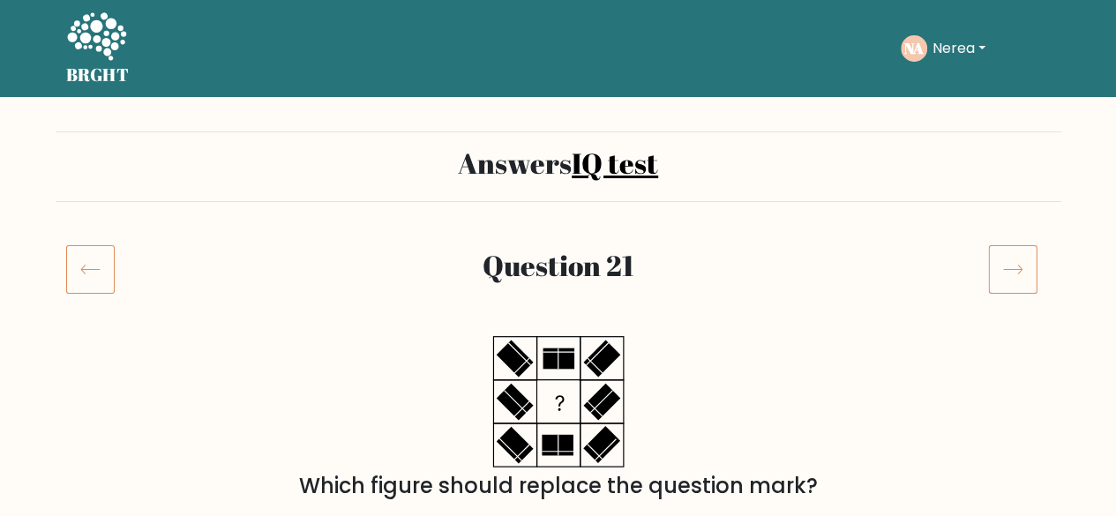
click at [994, 272] on icon at bounding box center [1012, 268] width 49 height 49
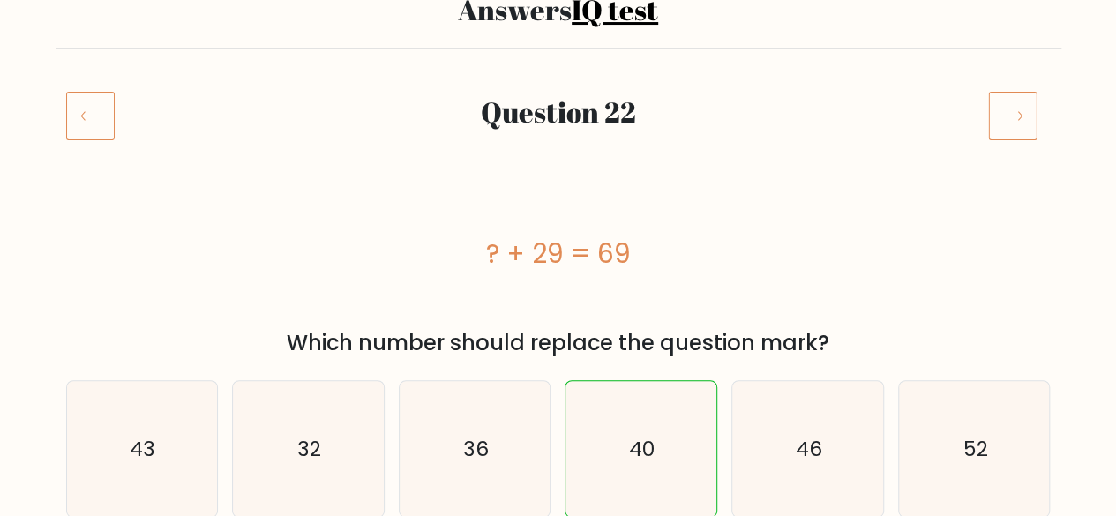
scroll to position [157, 0]
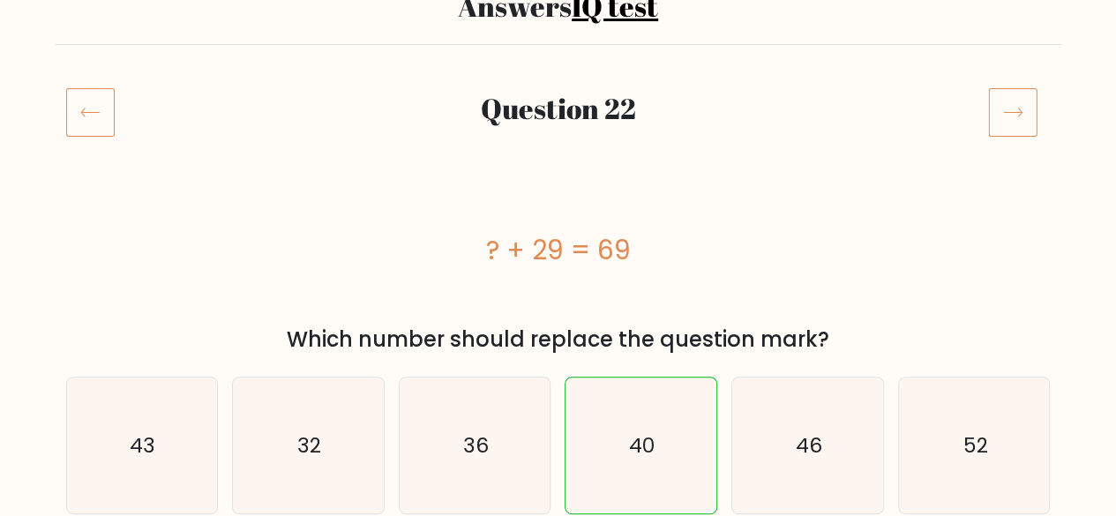
click at [991, 113] on icon at bounding box center [1012, 111] width 49 height 49
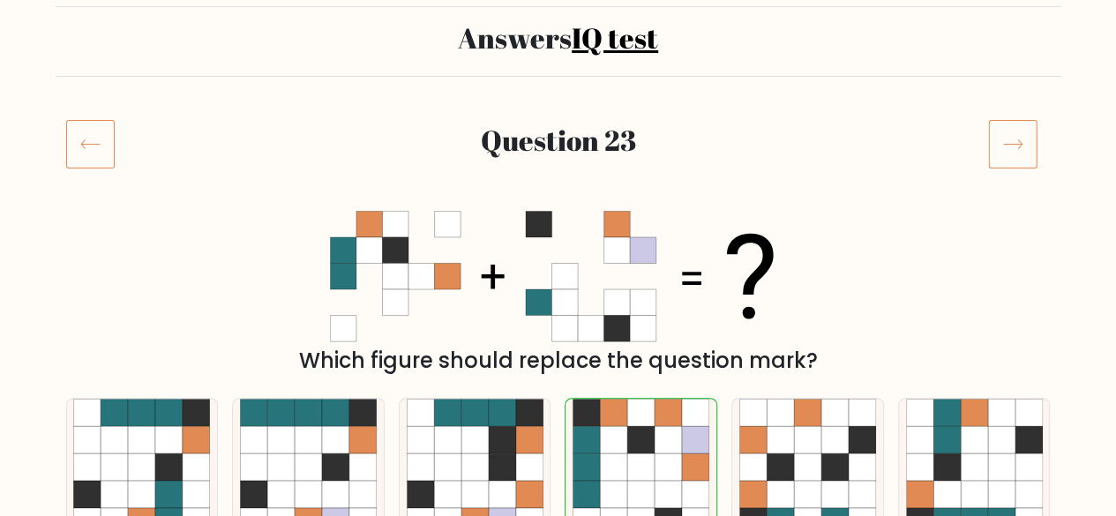
scroll to position [124, 0]
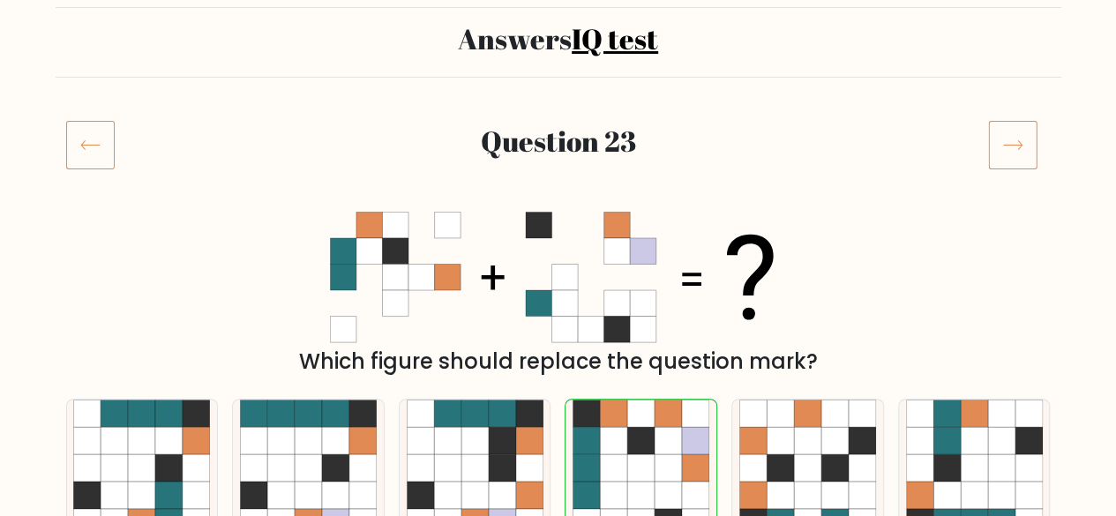
click at [1000, 166] on icon at bounding box center [1012, 144] width 49 height 49
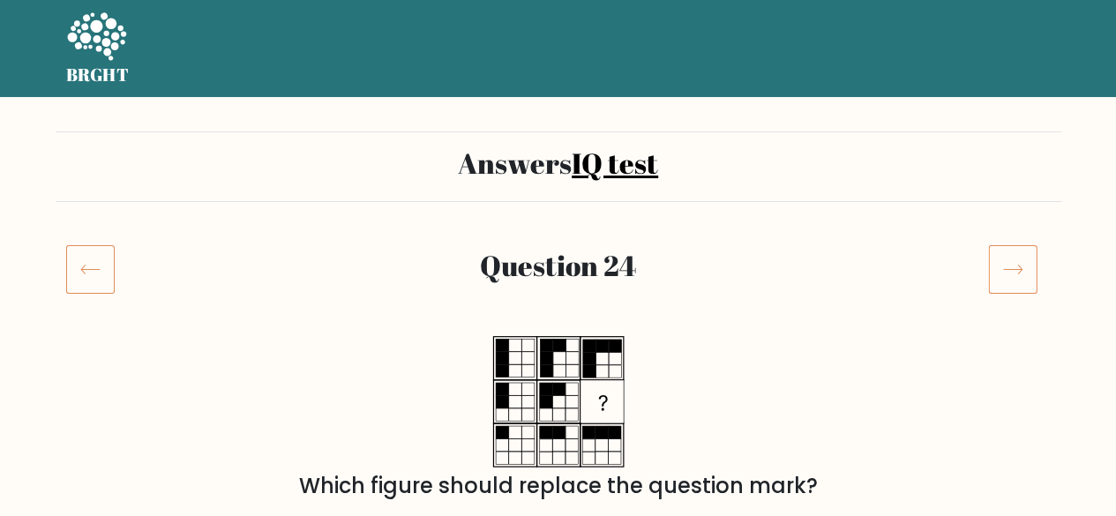
click at [1010, 273] on icon at bounding box center [1012, 268] width 49 height 49
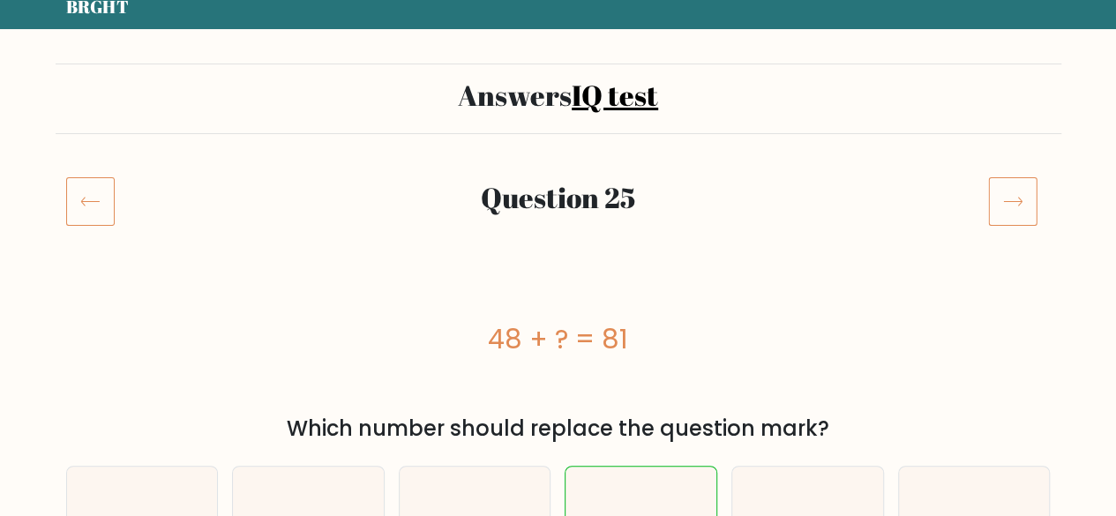
scroll to position [67, 0]
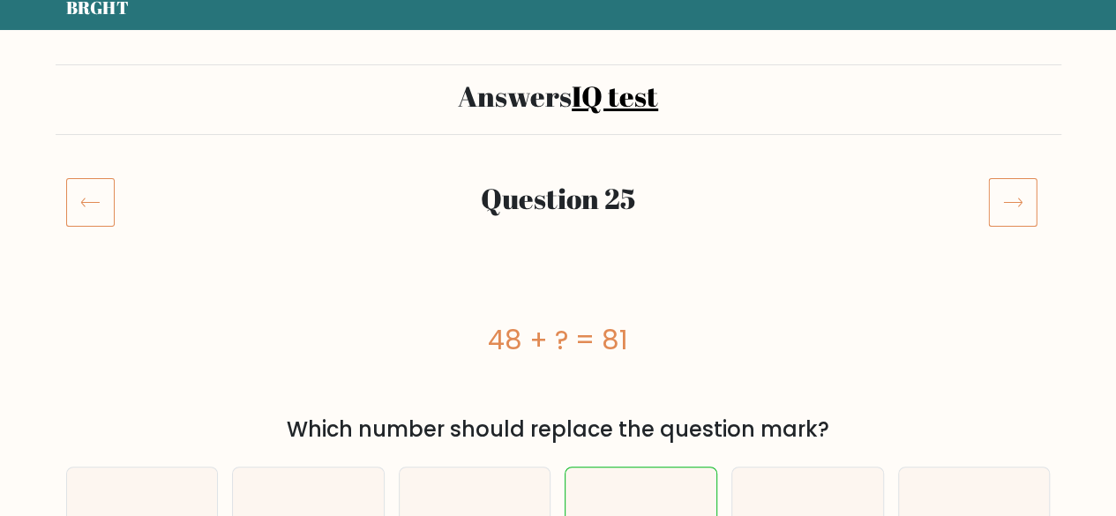
click at [1008, 209] on icon at bounding box center [1012, 201] width 49 height 49
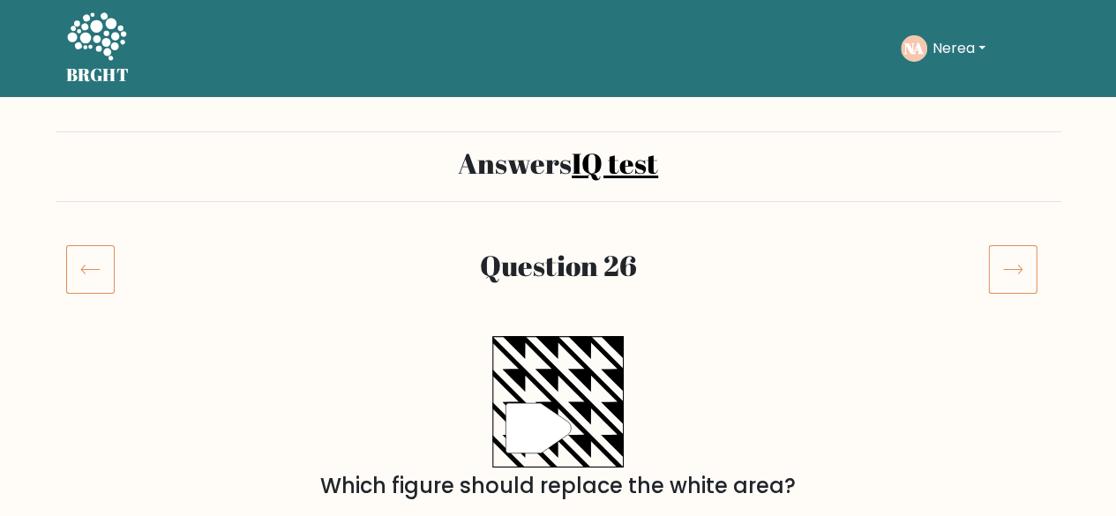
click at [1015, 269] on icon at bounding box center [1012, 270] width 19 height 9
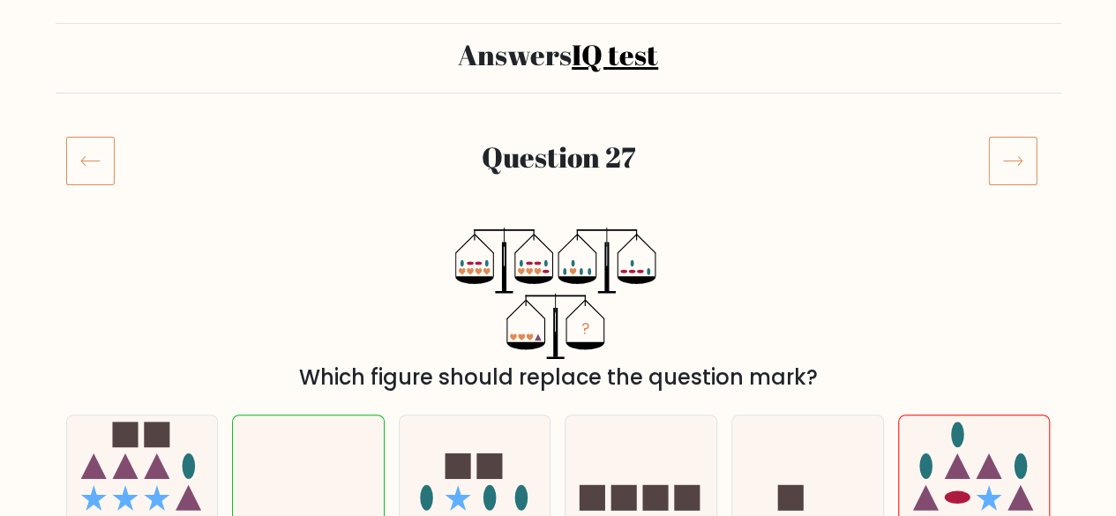
scroll to position [94, 0]
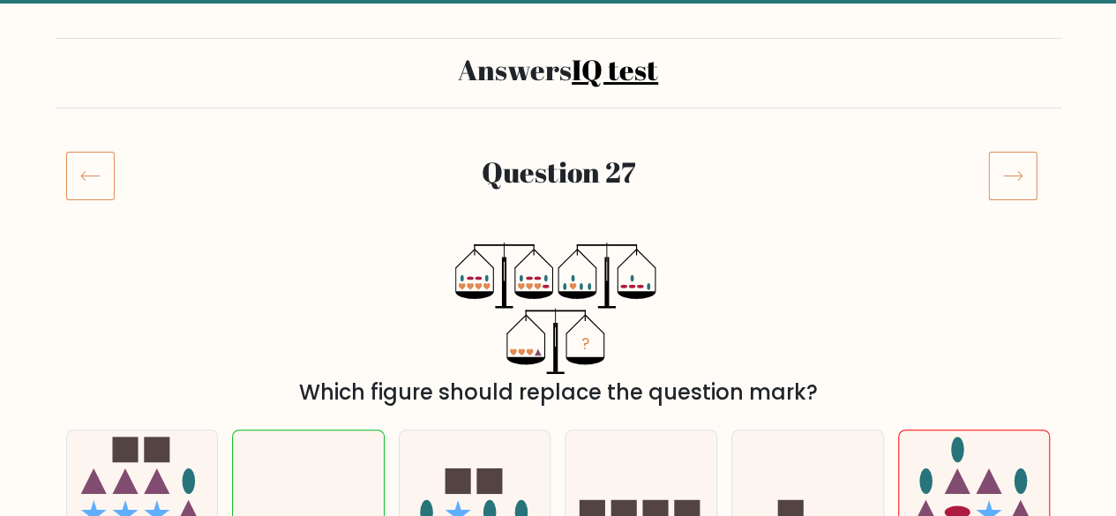
click at [1002, 165] on icon at bounding box center [1012, 175] width 49 height 49
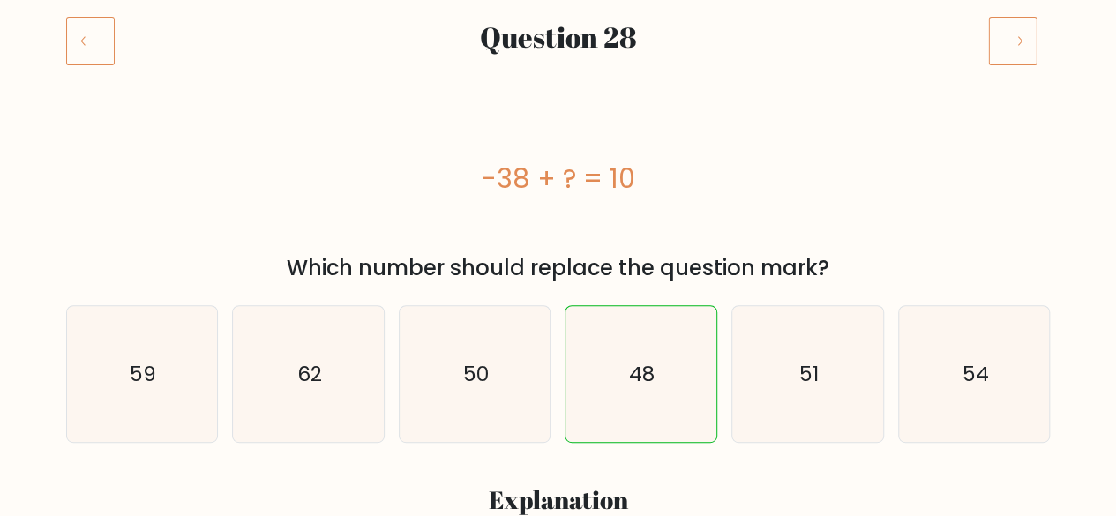
scroll to position [108, 0]
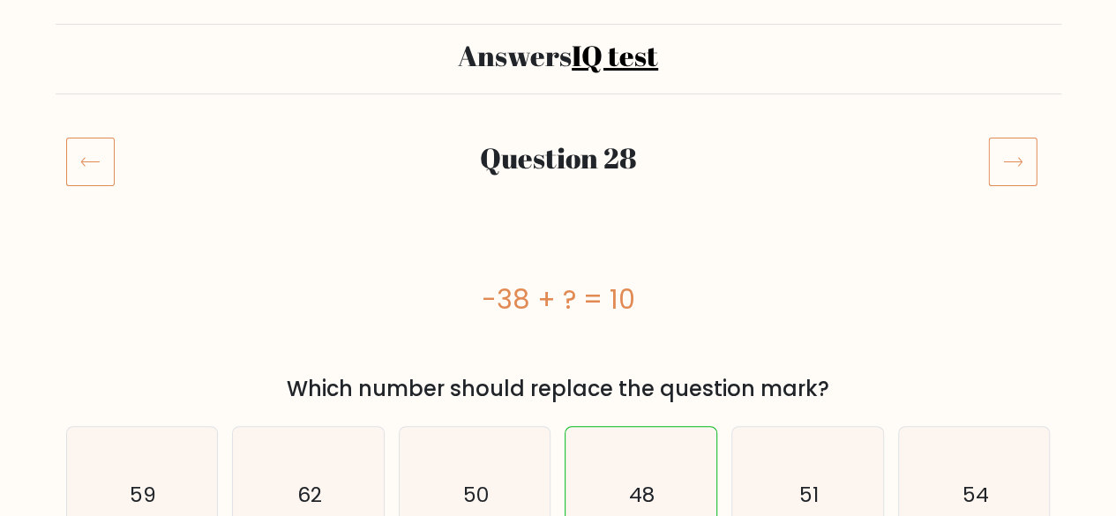
click at [1009, 178] on icon at bounding box center [1012, 161] width 49 height 49
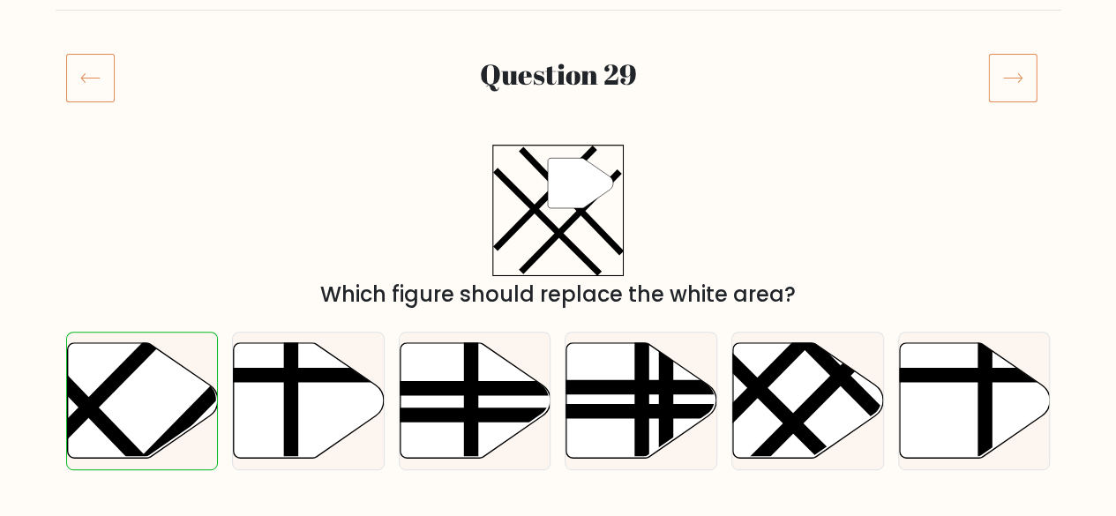
scroll to position [174, 0]
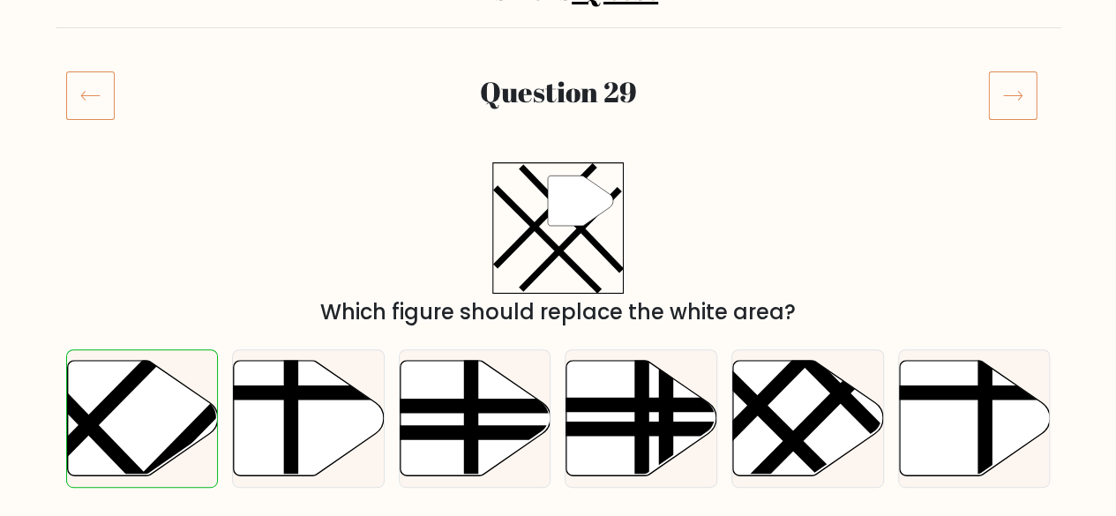
click at [1001, 102] on icon at bounding box center [1012, 95] width 49 height 49
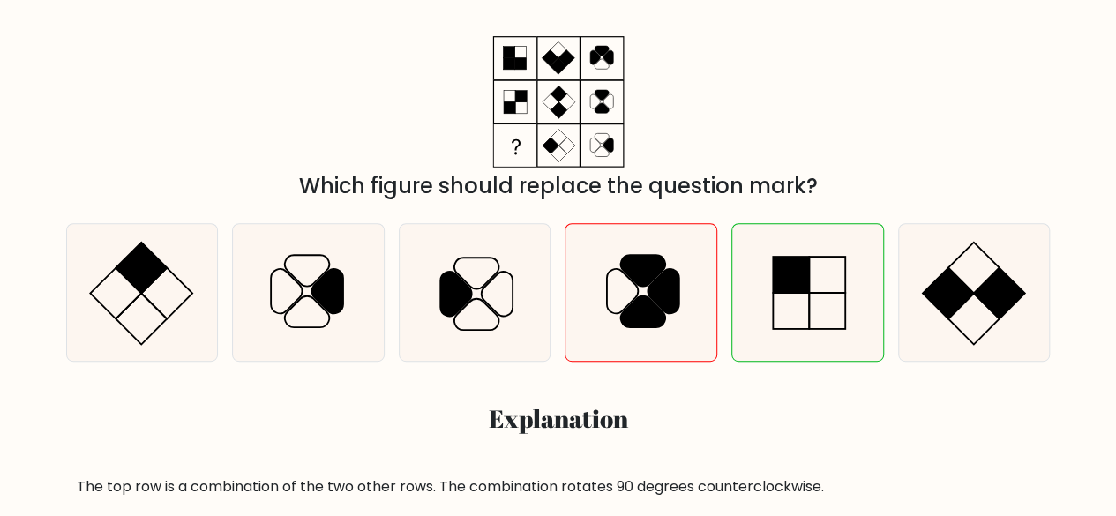
scroll to position [213, 0]
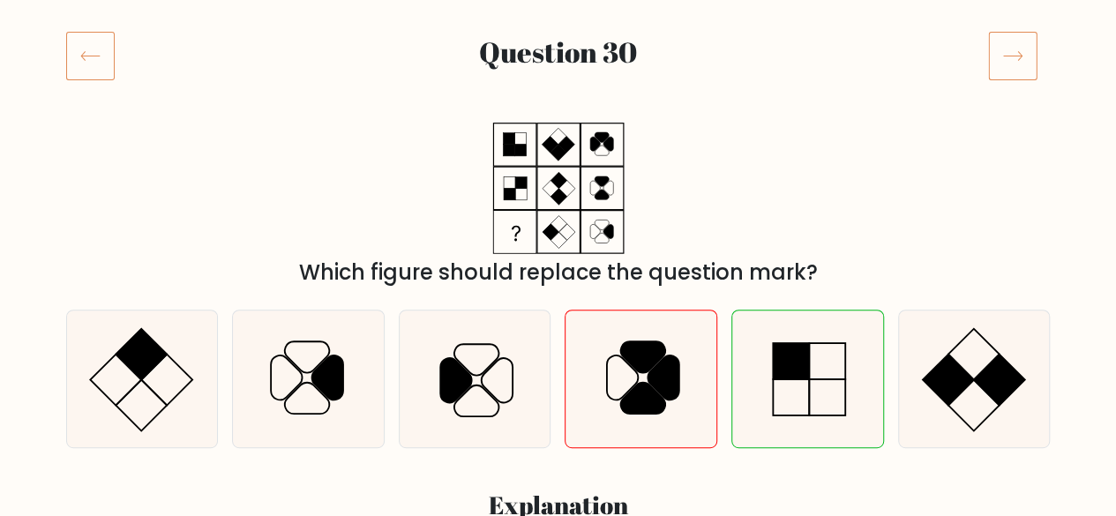
click at [1015, 32] on icon at bounding box center [1012, 55] width 49 height 49
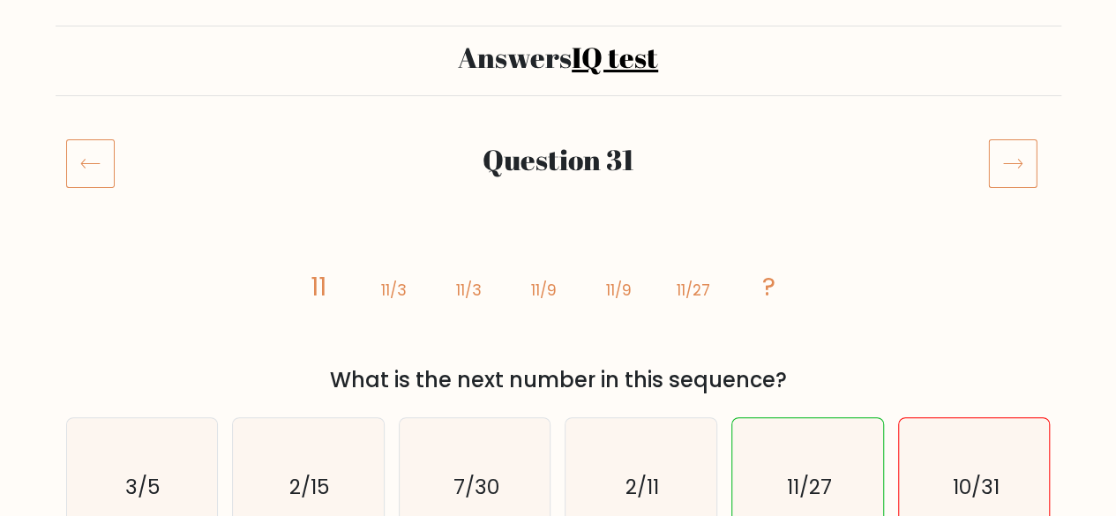
scroll to position [62, 0]
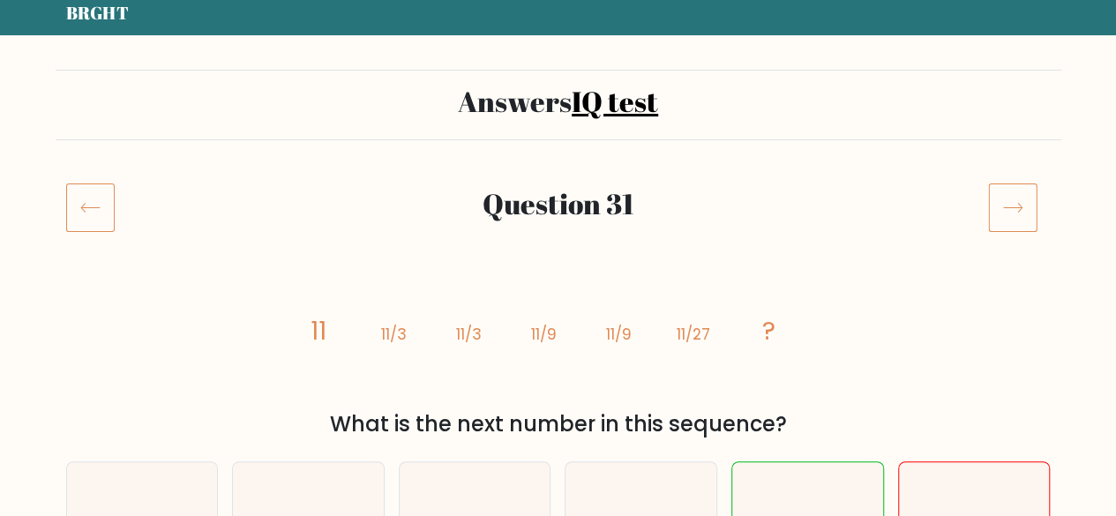
click at [1005, 198] on icon at bounding box center [1012, 207] width 49 height 49
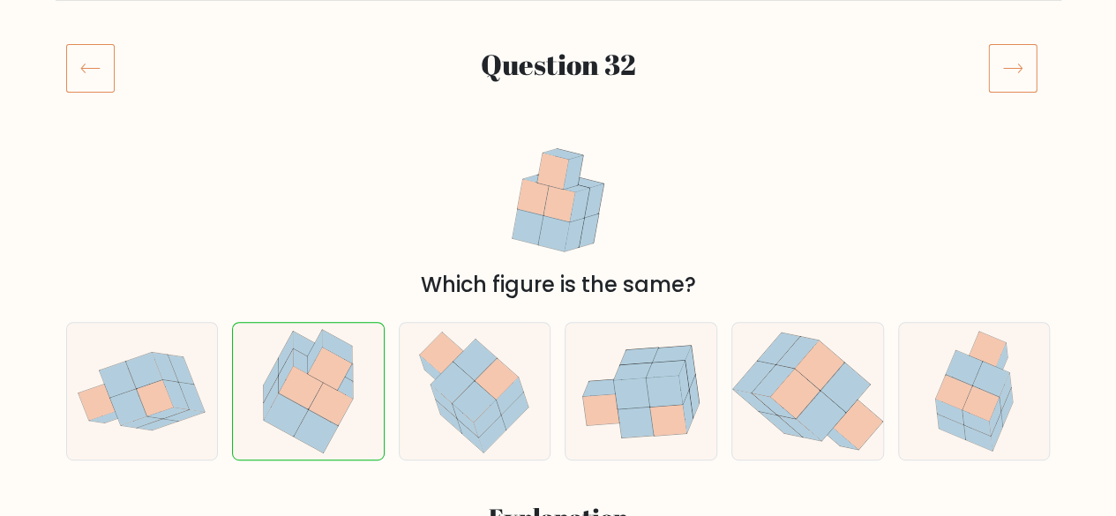
scroll to position [178, 0]
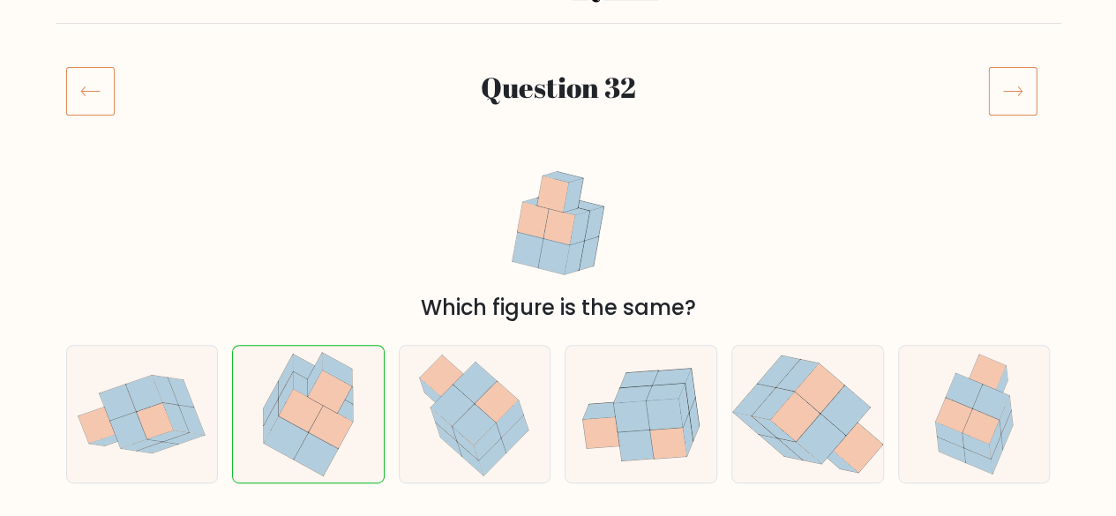
click at [1018, 94] on icon at bounding box center [1012, 91] width 19 height 9
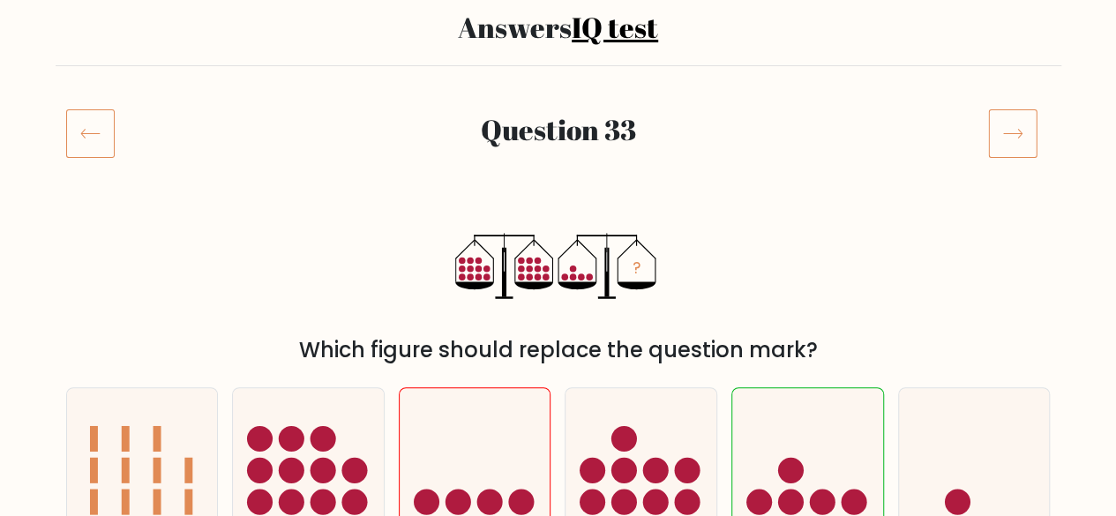
scroll to position [134, 0]
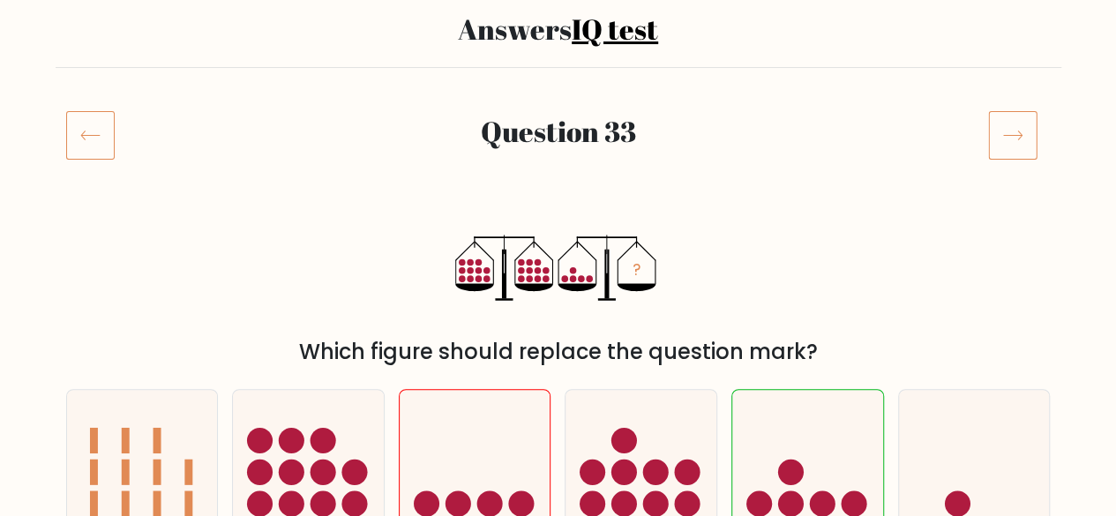
click at [1008, 135] on icon at bounding box center [1012, 135] width 19 height 9
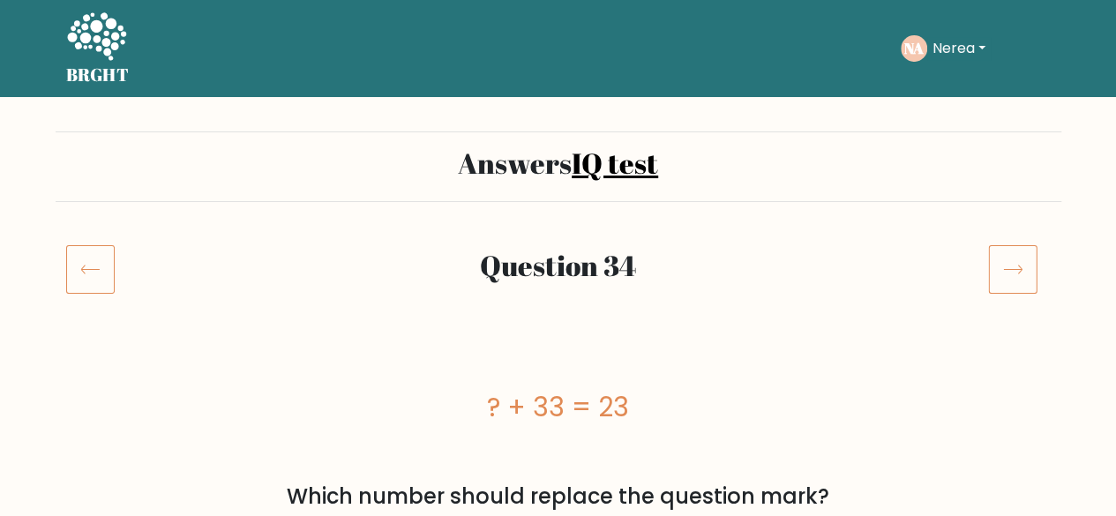
click at [1007, 273] on icon at bounding box center [1012, 268] width 49 height 49
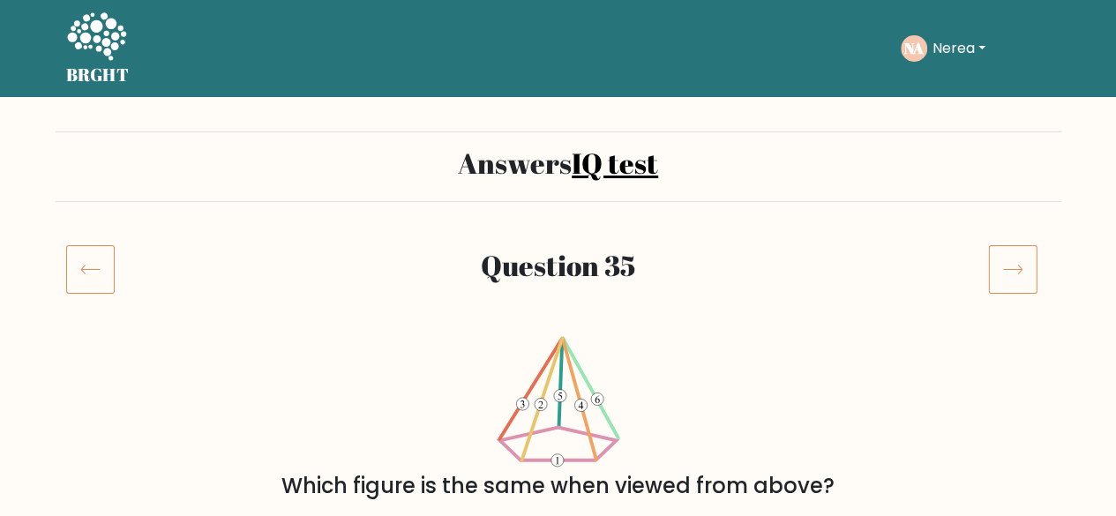
click at [975, 258] on div "Question 35" at bounding box center [558, 269] width 838 height 41
click at [1000, 263] on icon at bounding box center [1012, 268] width 49 height 49
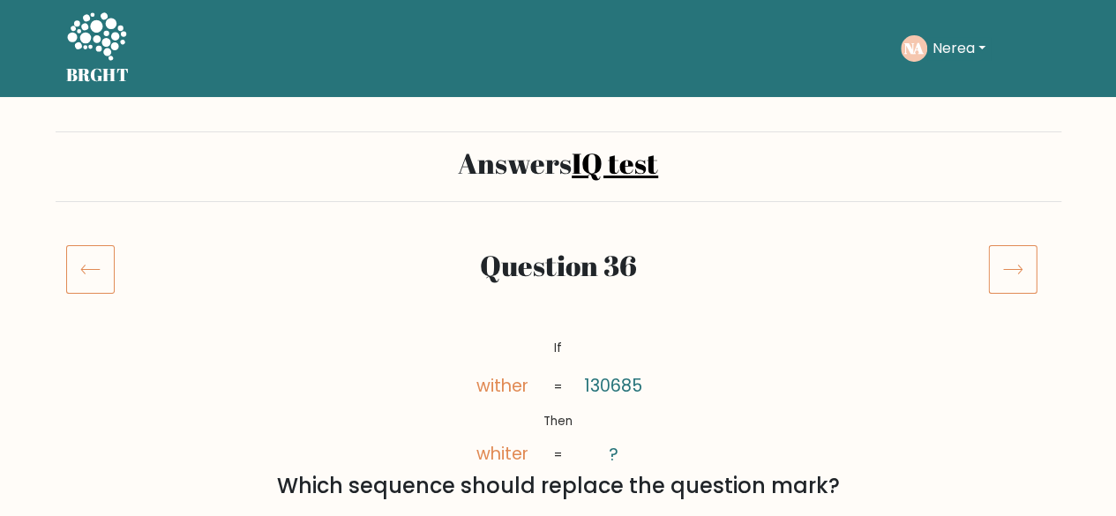
click at [1013, 273] on icon at bounding box center [1012, 268] width 49 height 49
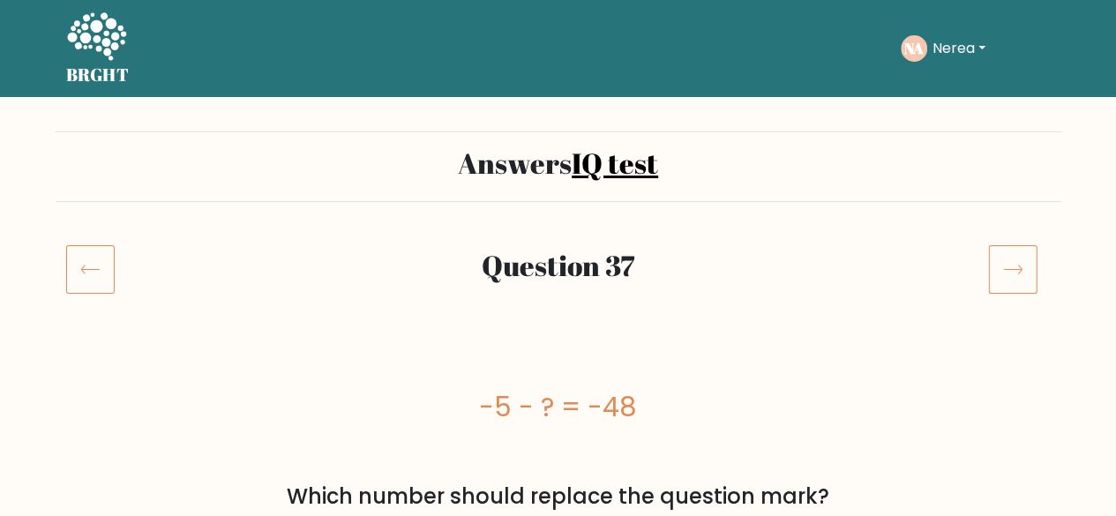
click at [1018, 264] on icon at bounding box center [1012, 268] width 49 height 49
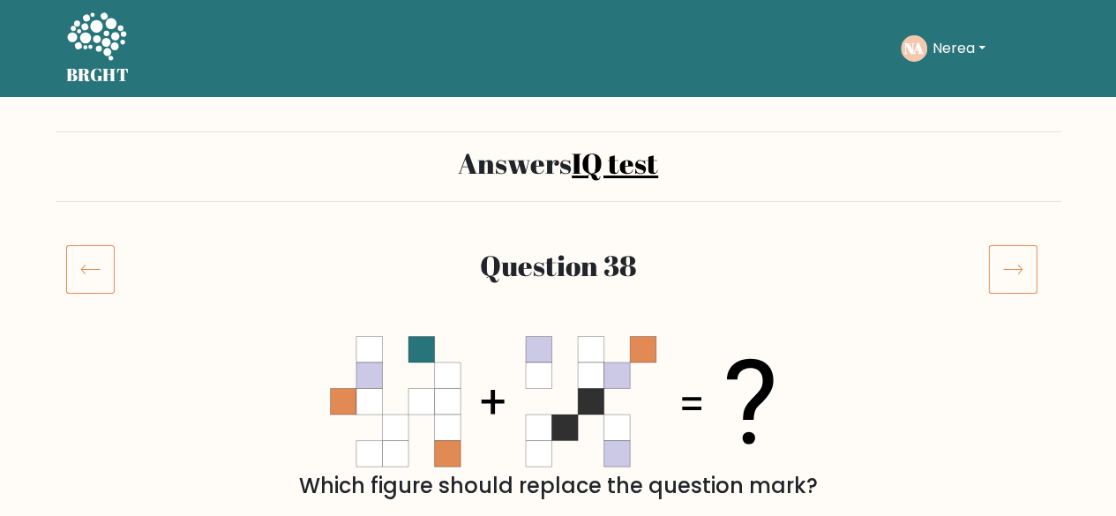
click at [1017, 268] on icon at bounding box center [1012, 270] width 19 height 9
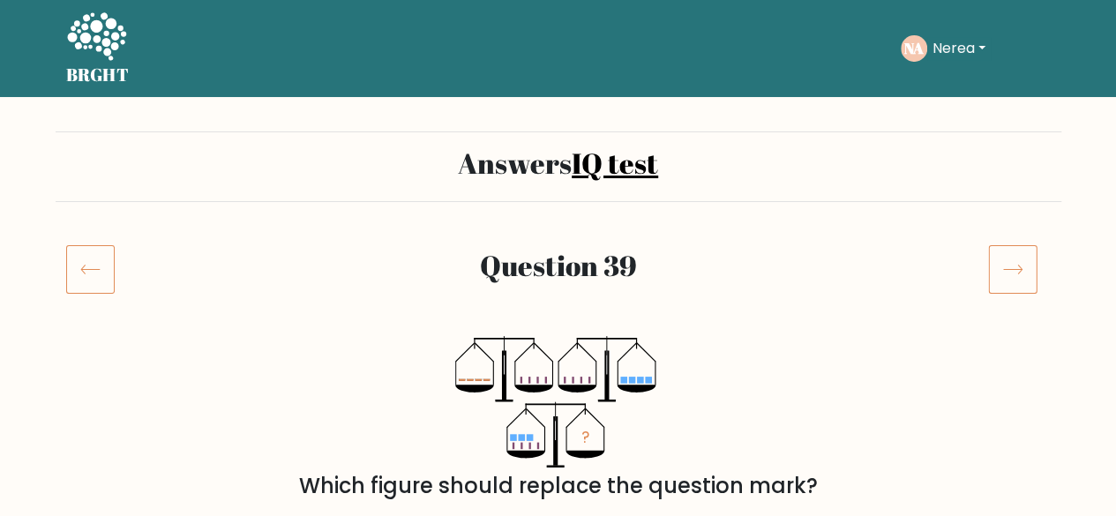
click at [1022, 268] on icon at bounding box center [1012, 268] width 49 height 49
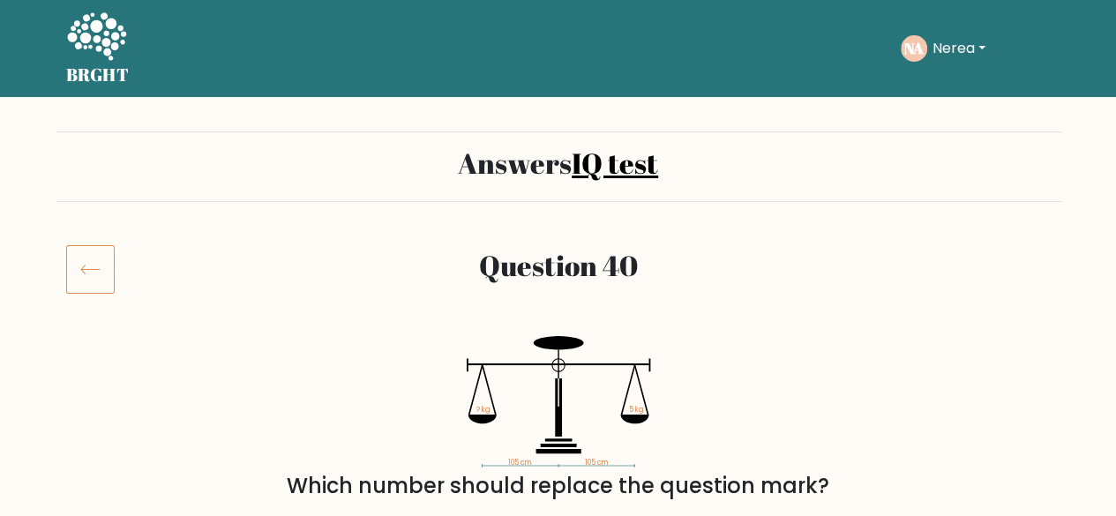
click at [1030, 273] on div at bounding box center [1019, 268] width 84 height 49
click at [979, 58] on button "Nerea" at bounding box center [959, 48] width 64 height 23
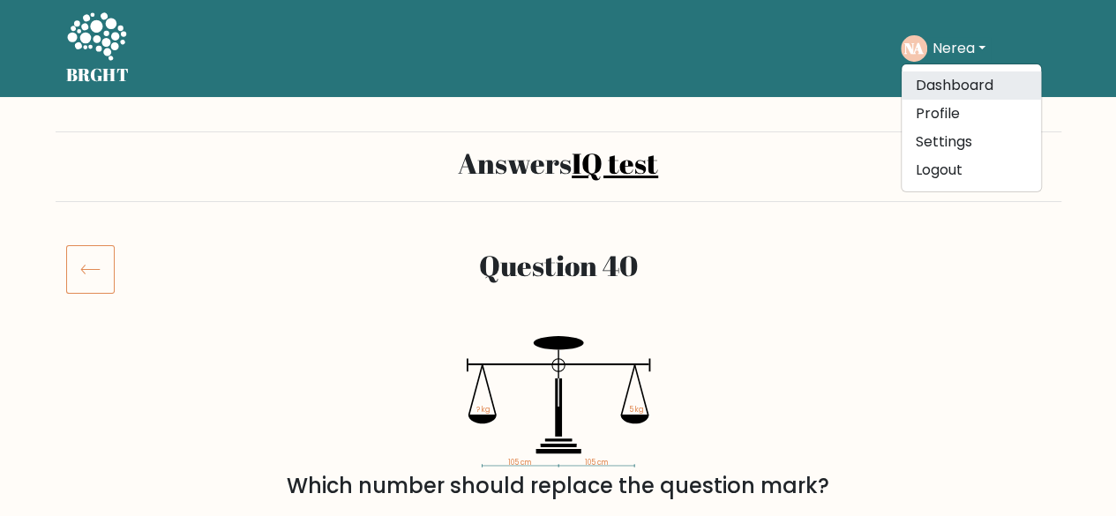
click at [980, 84] on link "Dashboard" at bounding box center [971, 85] width 139 height 28
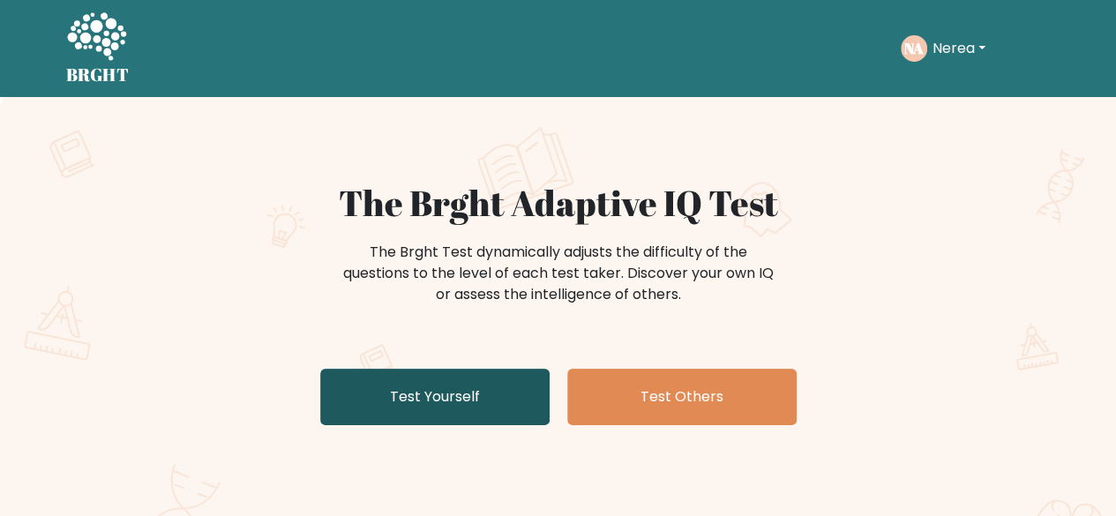
click at [410, 405] on link "Test Yourself" at bounding box center [434, 397] width 229 height 56
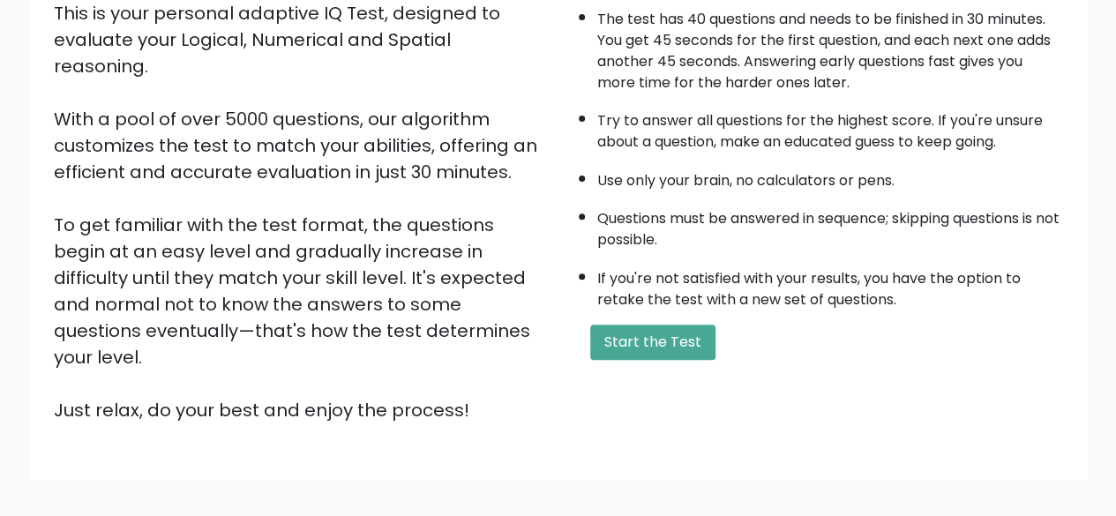
scroll to position [291, 0]
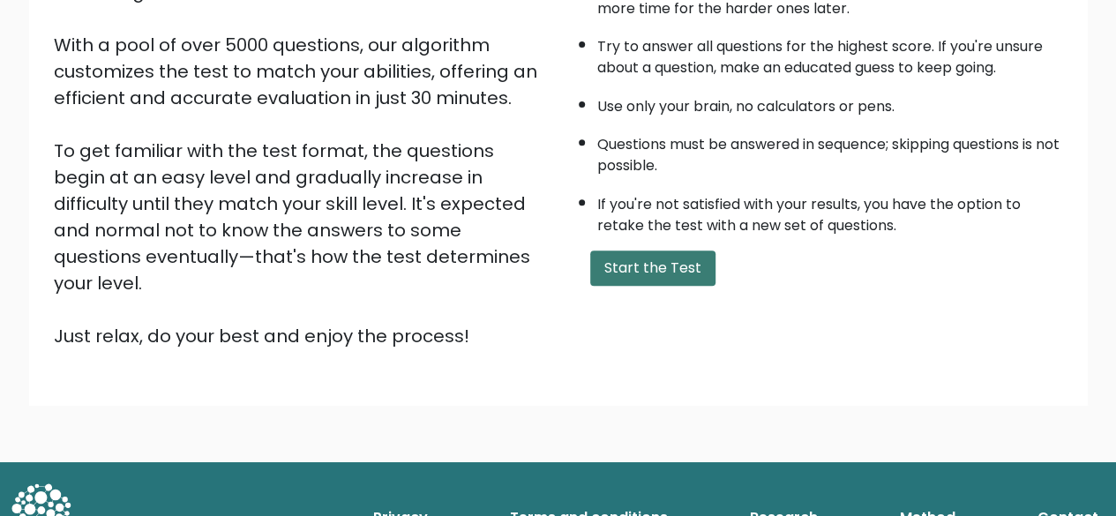
click at [646, 267] on button "Start the Test" at bounding box center [652, 268] width 125 height 35
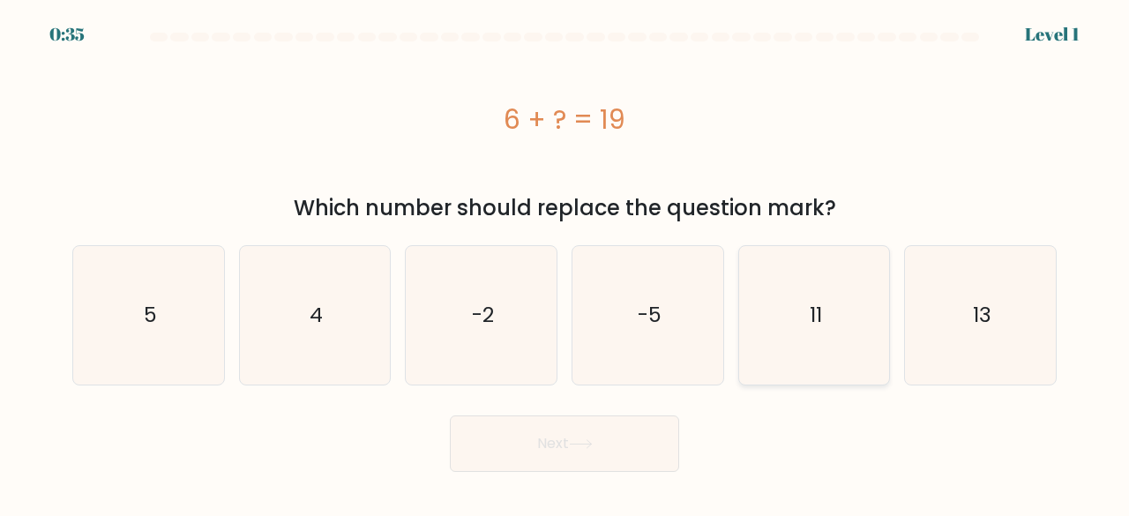
click at [813, 306] on text "11" at bounding box center [816, 315] width 12 height 29
click at [565, 263] on input "e. 11" at bounding box center [565, 260] width 1 height 4
radio input "true"
click at [535, 436] on button "Next" at bounding box center [564, 444] width 229 height 56
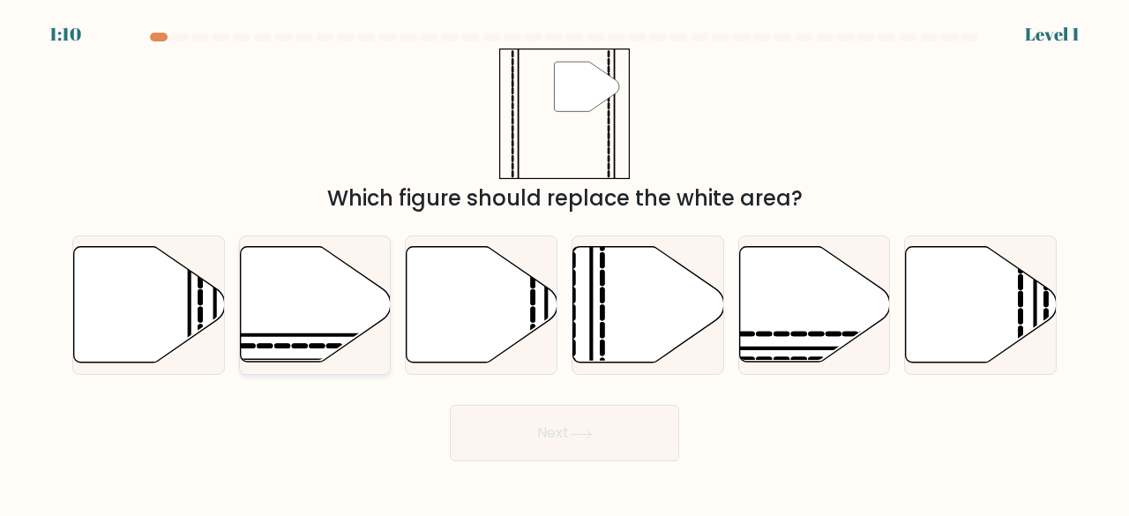
click at [307, 283] on icon at bounding box center [315, 305] width 151 height 116
click at [565, 263] on input "b." at bounding box center [565, 260] width 1 height 4
radio input "true"
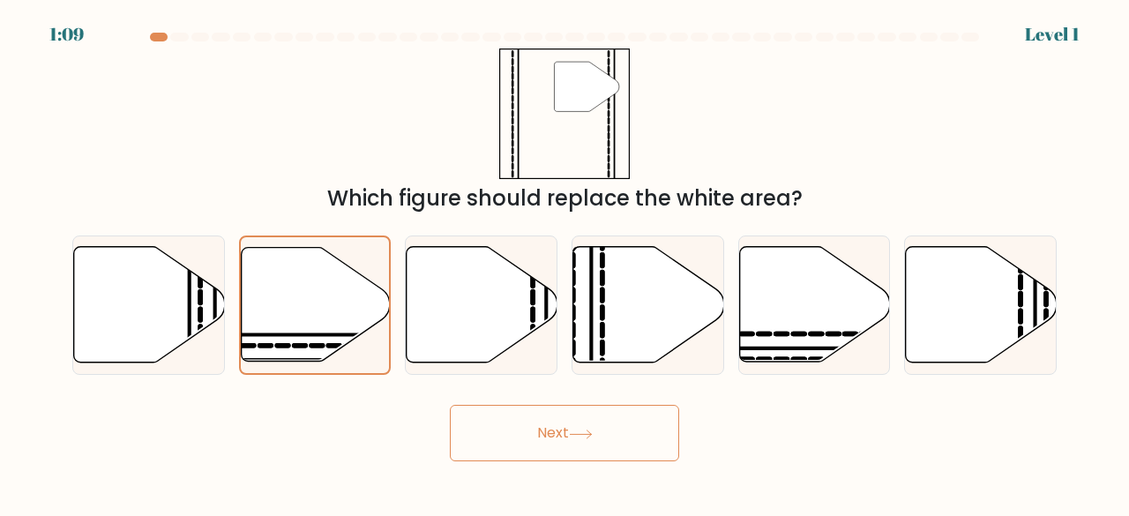
click at [558, 443] on button "Next" at bounding box center [564, 433] width 229 height 56
